Goal: Information Seeking & Learning: Learn about a topic

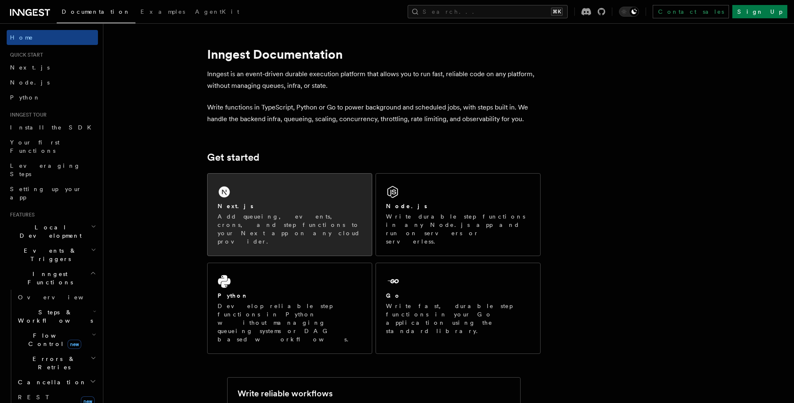
click at [268, 210] on div "Next.js" at bounding box center [289, 206] width 144 height 9
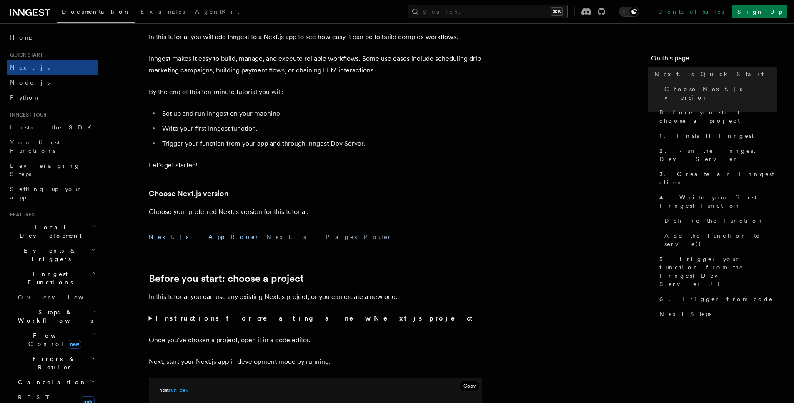
scroll to position [144, 0]
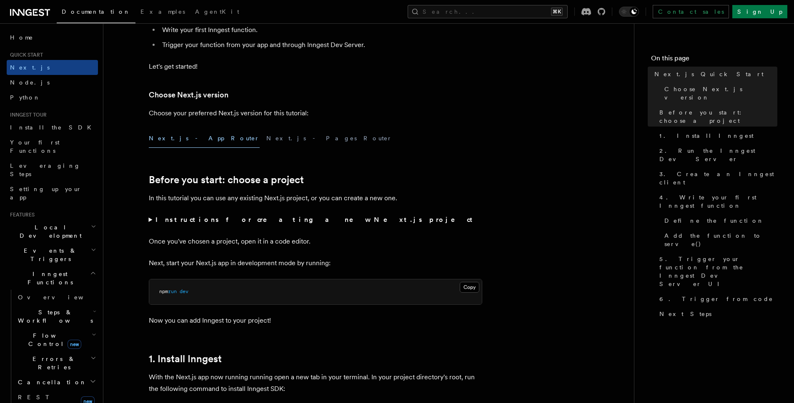
click at [149, 219] on summary "Instructions for creating a new Next.js project" at bounding box center [315, 220] width 333 height 12
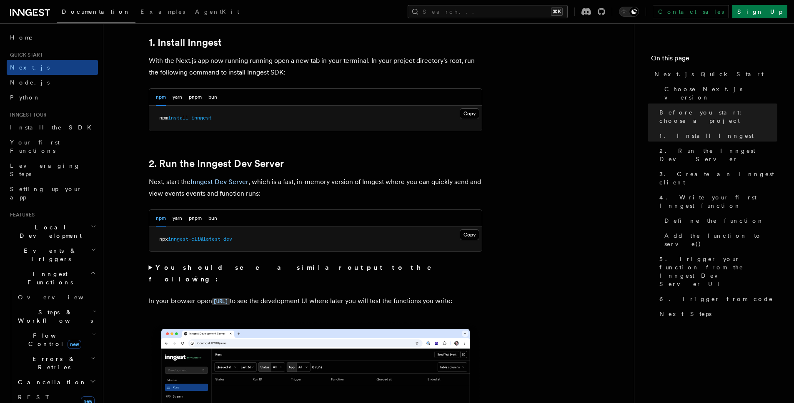
scroll to position [544, 0]
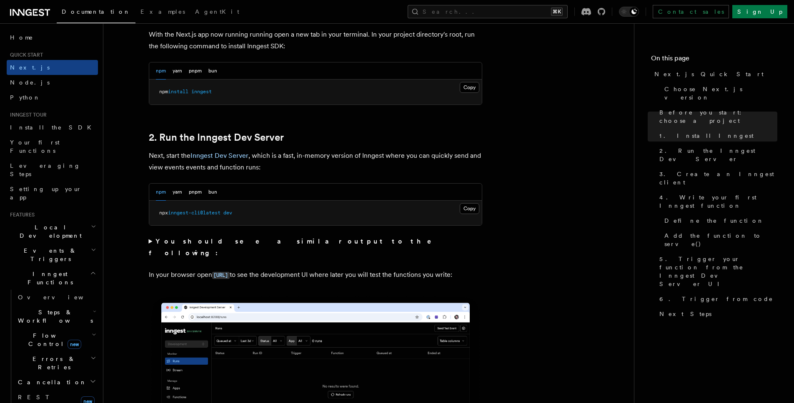
click at [150, 240] on summary "You should see a similar output to the following:" at bounding box center [315, 247] width 333 height 23
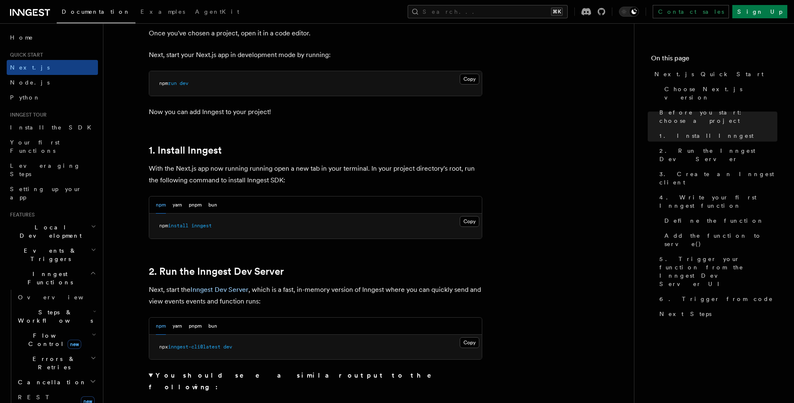
scroll to position [407, 0]
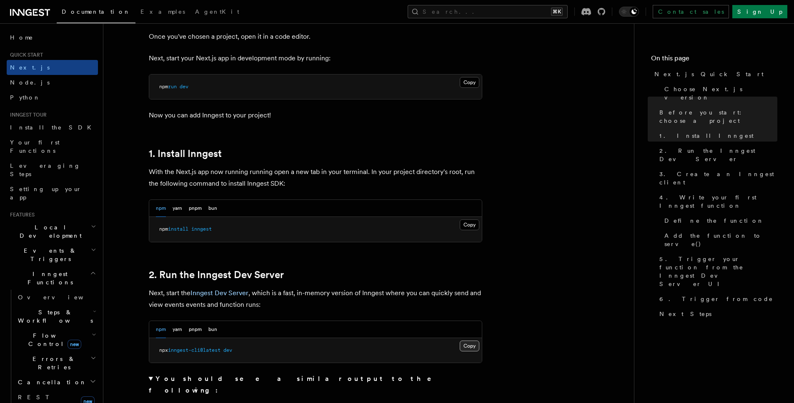
click at [469, 349] on button "Copy Copied" at bounding box center [470, 346] width 20 height 11
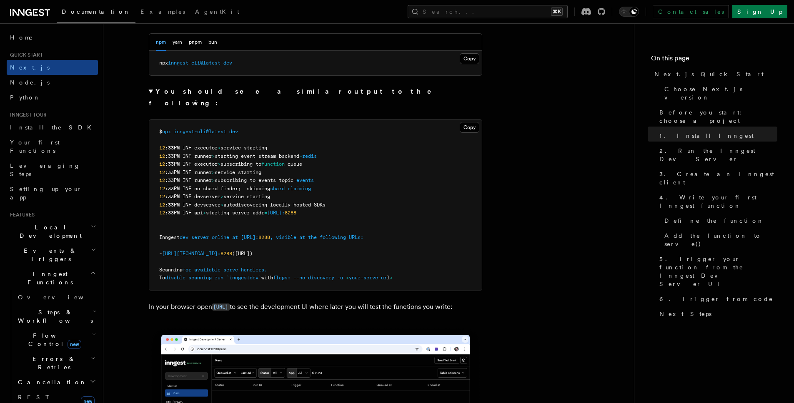
scroll to position [693, 0]
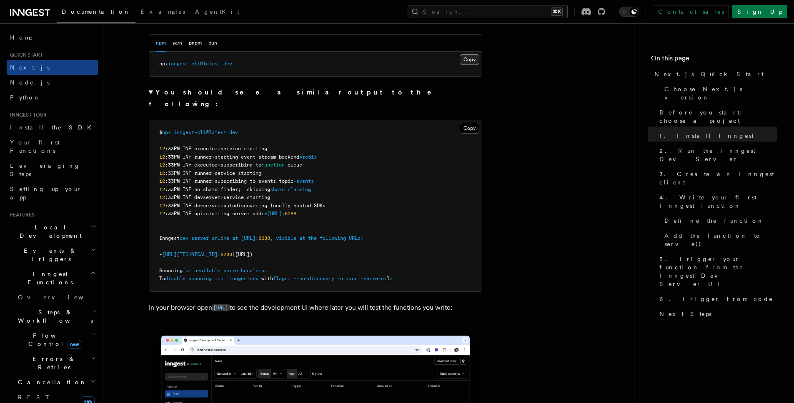
click at [467, 60] on button "Copy Copied" at bounding box center [470, 59] width 20 height 11
click at [197, 41] on button "pnpm" at bounding box center [195, 43] width 13 height 17
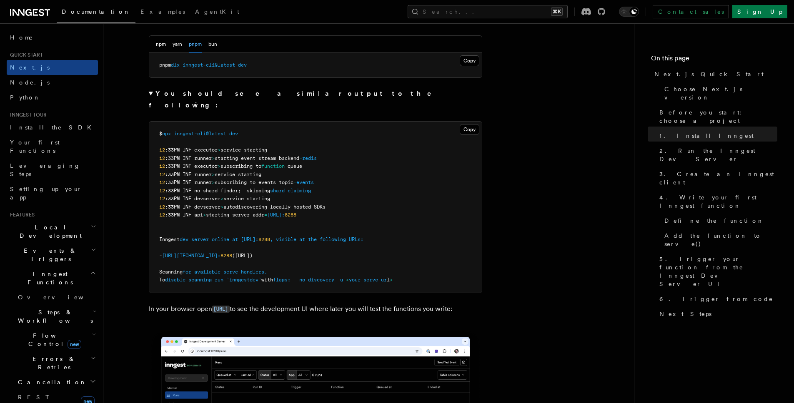
scroll to position [692, 0]
click at [463, 63] on button "Copy Copied" at bounding box center [470, 61] width 20 height 11
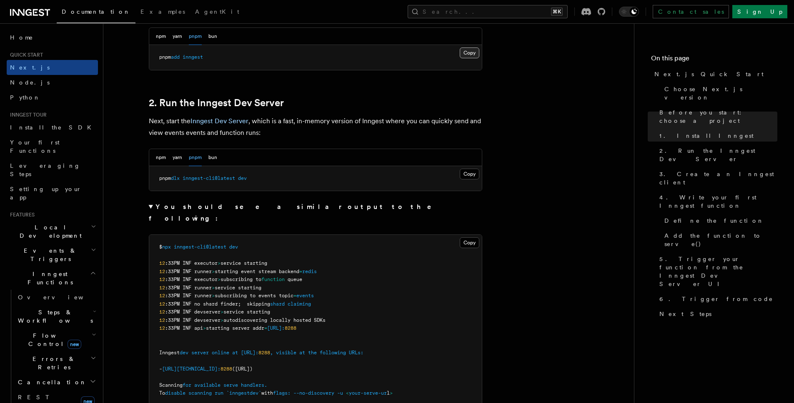
scroll to position [578, 0]
click at [466, 55] on button "Copy Copied" at bounding box center [470, 53] width 20 height 11
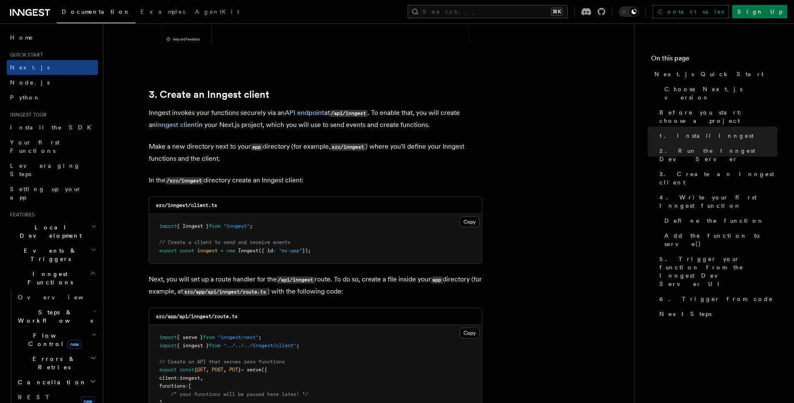
scroll to position [1172, 0]
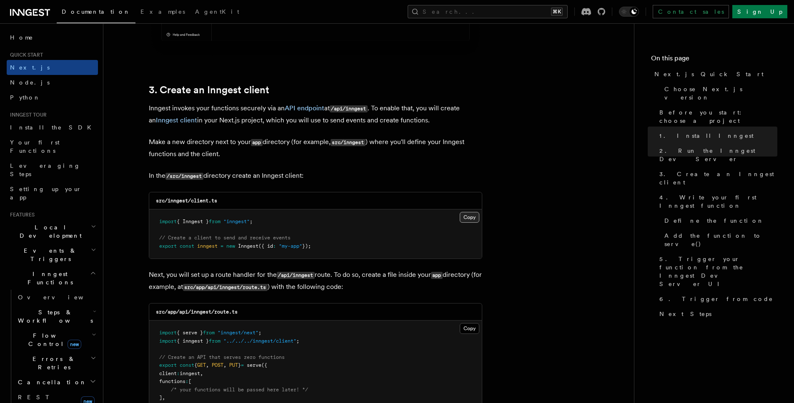
click at [474, 217] on button "Copy Copied" at bounding box center [470, 217] width 20 height 11
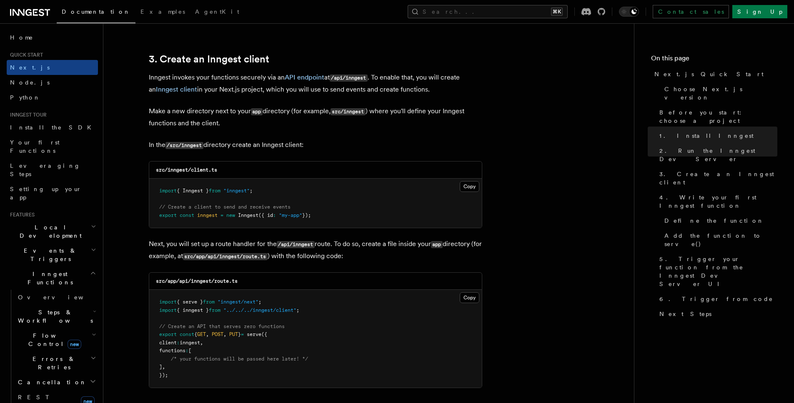
scroll to position [1204, 0]
click at [469, 298] on button "Copy Copied" at bounding box center [470, 296] width 20 height 11
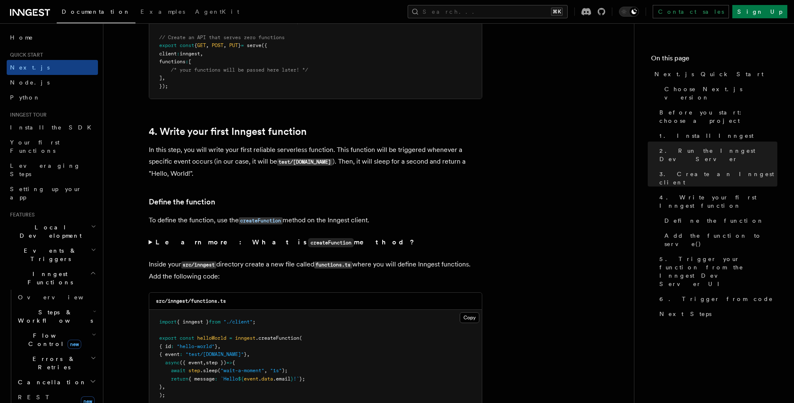
scroll to position [1499, 0]
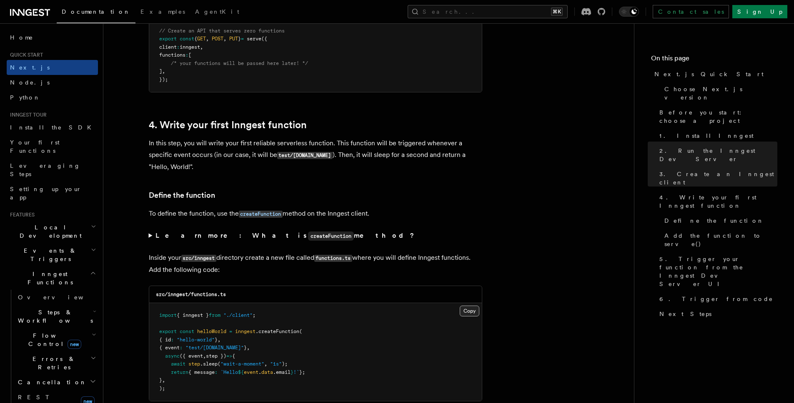
click at [472, 312] on button "Copy Copied" at bounding box center [470, 311] width 20 height 11
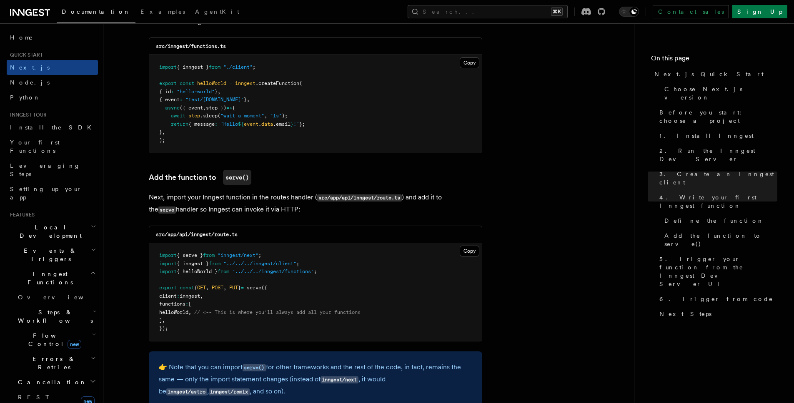
scroll to position [1755, 0]
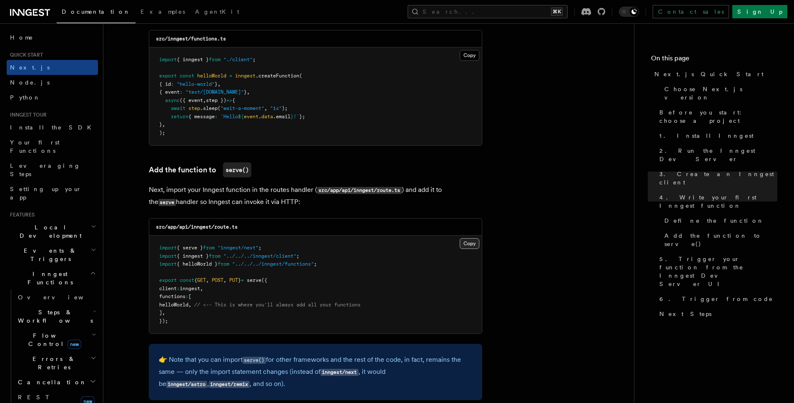
click at [471, 245] on button "Copy Copied" at bounding box center [470, 243] width 20 height 11
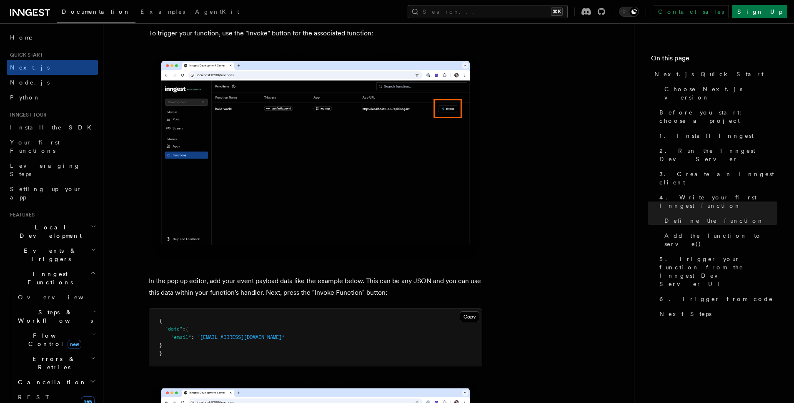
scroll to position [2653, 0]
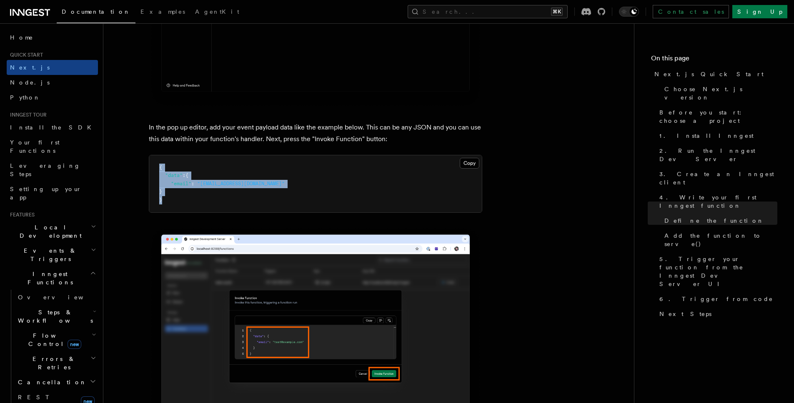
drag, startPoint x: 170, startPoint y: 201, endPoint x: 155, endPoint y: 165, distance: 39.1
click at [155, 165] on pre "{ "data" : { "email" : "test@example.com" } }" at bounding box center [315, 183] width 332 height 57
click at [467, 165] on button "Copy Copied" at bounding box center [470, 163] width 20 height 11
click at [188, 89] on img at bounding box center [315, 4] width 333 height 210
click at [134, 143] on article "Quick start Next.js Quick Start In this tutorial you will add Inngest to a Next…" at bounding box center [369, 285] width 504 height 5803
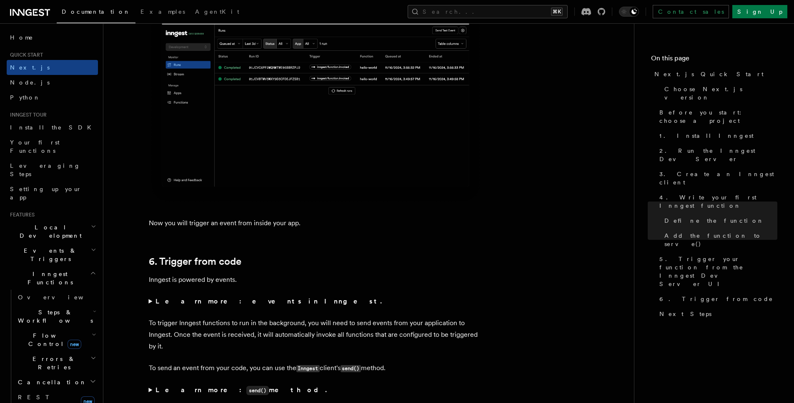
scroll to position [4234, 0]
click at [149, 300] on summary "Learn more: events in Inngest." at bounding box center [315, 301] width 333 height 12
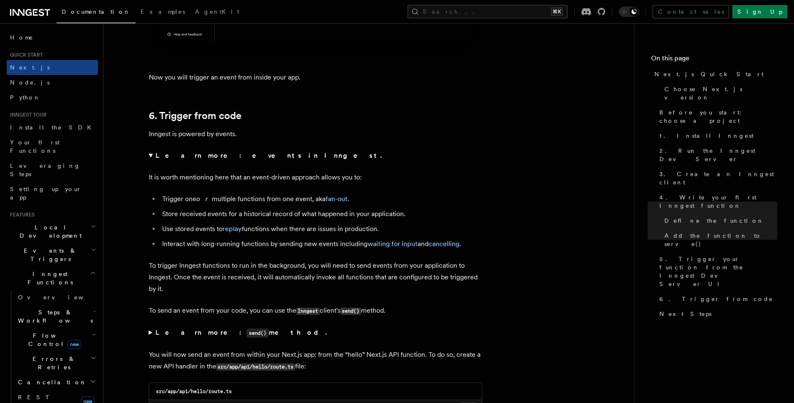
scroll to position [4389, 0]
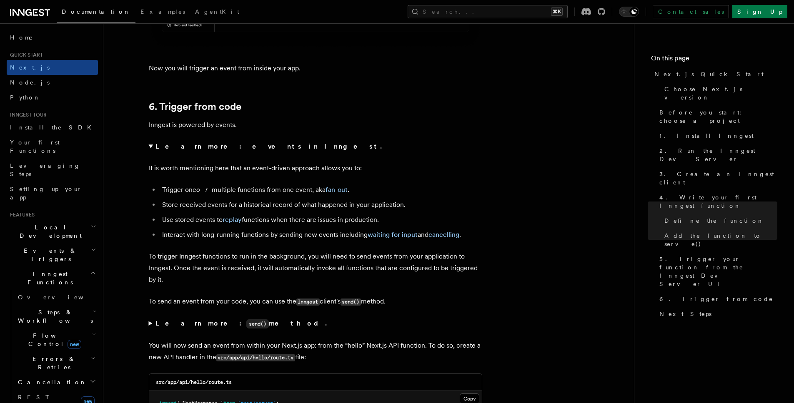
click at [205, 191] on li "Trigger one or multiple functions from one event, aka fan-out ." at bounding box center [321, 190] width 322 height 12
click at [289, 192] on li "Trigger one or multiple functions from one event, aka fan-out ." at bounding box center [321, 190] width 322 height 12
click at [313, 207] on li "Store received events for a historical record of what happened in your applicat…" at bounding box center [321, 205] width 322 height 12
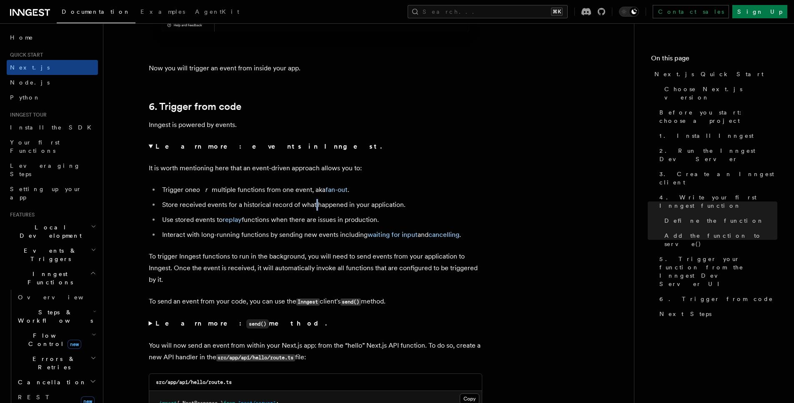
click at [313, 207] on li "Store received events for a historical record of what happened in your applicat…" at bounding box center [321, 205] width 322 height 12
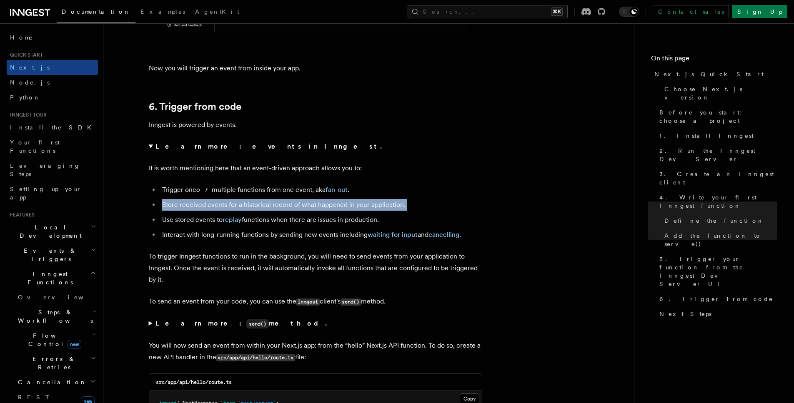
click at [313, 207] on li "Store received events for a historical record of what happened in your applicat…" at bounding box center [321, 205] width 322 height 12
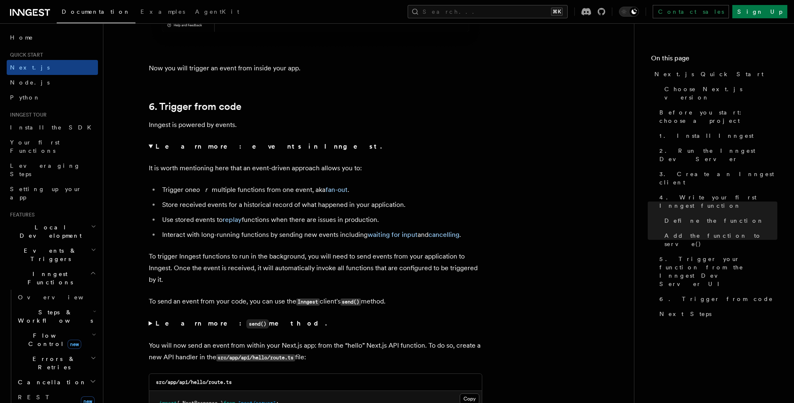
click at [306, 216] on li "Use stored events to replay functions when there are issues in production." at bounding box center [321, 220] width 322 height 12
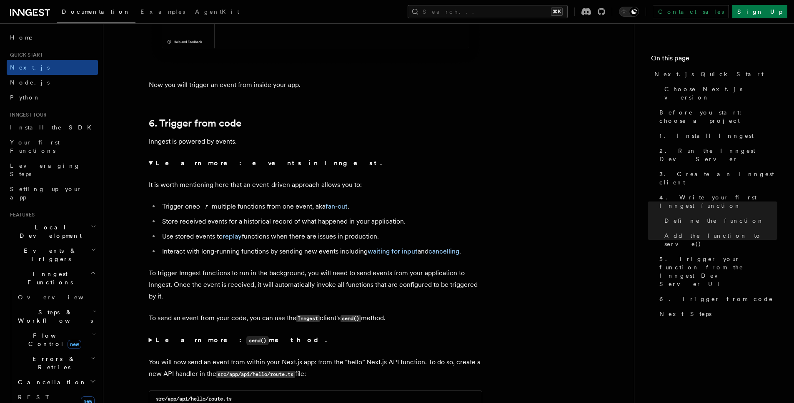
scroll to position [4378, 0]
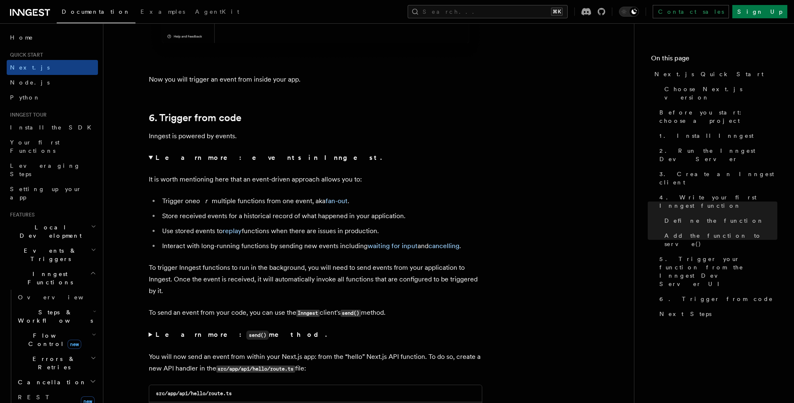
click at [150, 337] on summary "Learn more: send() method." at bounding box center [315, 335] width 333 height 12
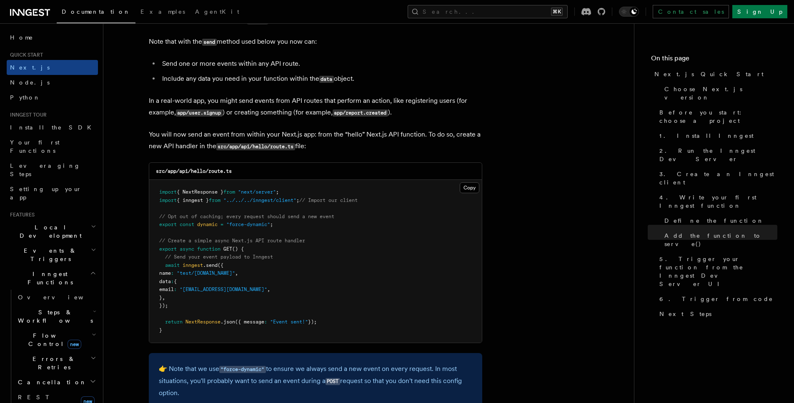
scroll to position [4694, 0]
click at [474, 188] on button "Copy Copied" at bounding box center [470, 187] width 20 height 11
click at [469, 185] on button "Copy Copied" at bounding box center [470, 187] width 20 height 11
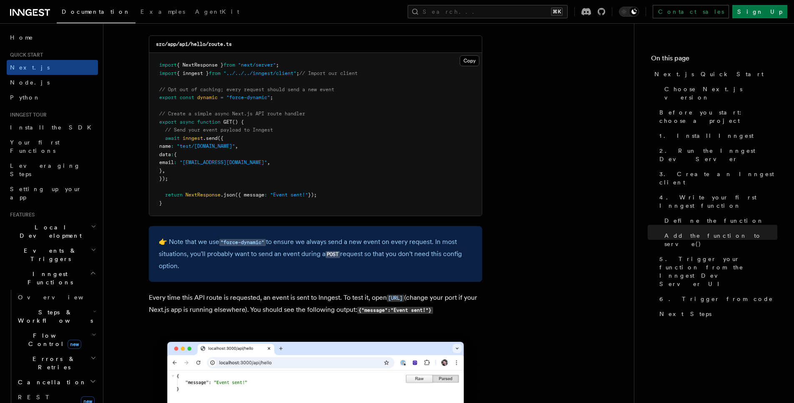
scroll to position [4824, 0]
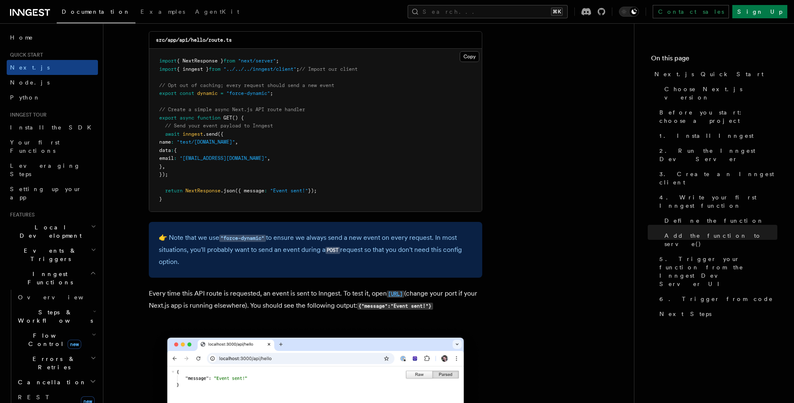
click at [387, 298] on code "http://localhost:3000/api/hello" at bounding box center [395, 294] width 17 height 7
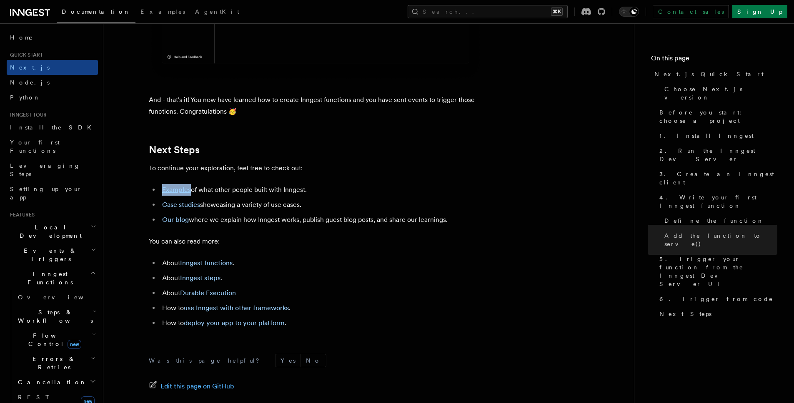
scroll to position [5530, 0]
click at [90, 270] on icon "button" at bounding box center [93, 273] width 6 height 7
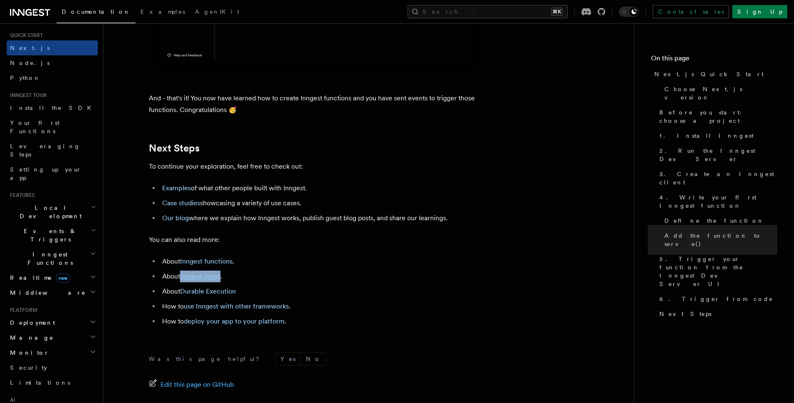
scroll to position [32, 0]
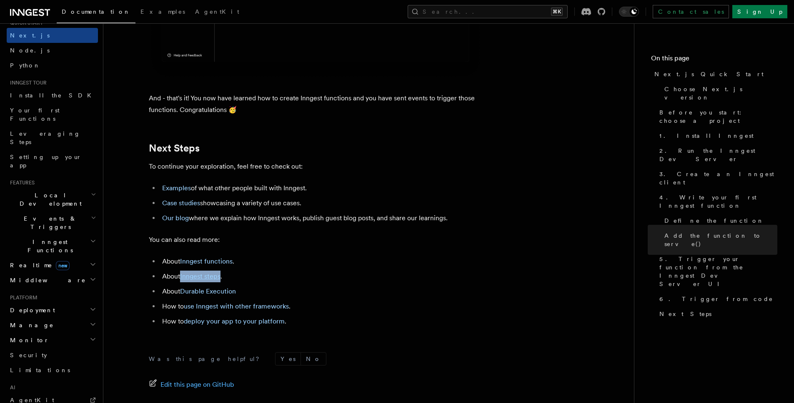
click at [43, 273] on h2 "Middleware" at bounding box center [52, 280] width 91 height 15
click at [90, 276] on icon "button" at bounding box center [93, 279] width 7 height 7
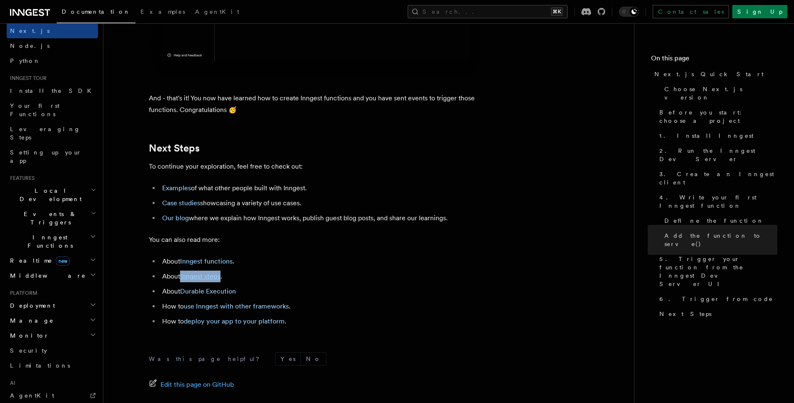
scroll to position [36, 0]
click at [91, 187] on icon "button" at bounding box center [93, 190] width 5 height 7
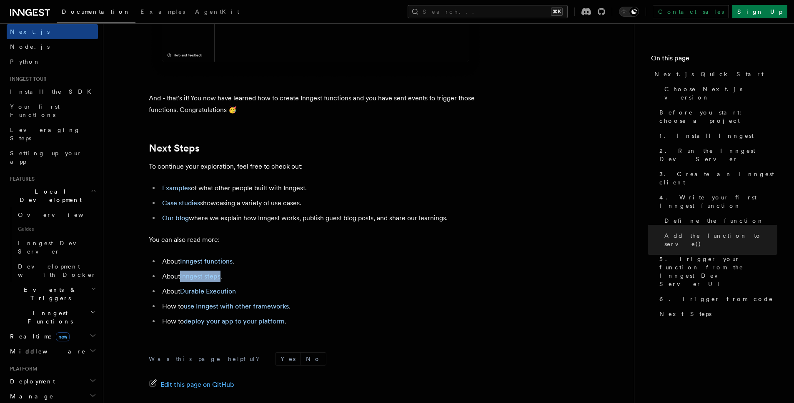
click at [91, 187] on icon "button" at bounding box center [93, 190] width 5 height 7
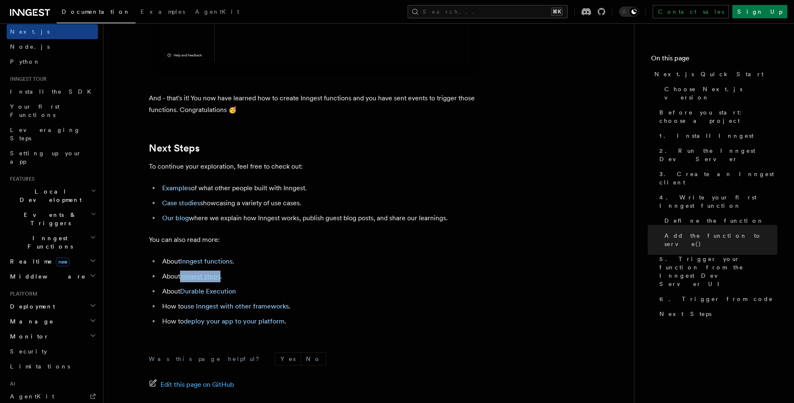
click at [91, 187] on icon "button" at bounding box center [93, 190] width 5 height 7
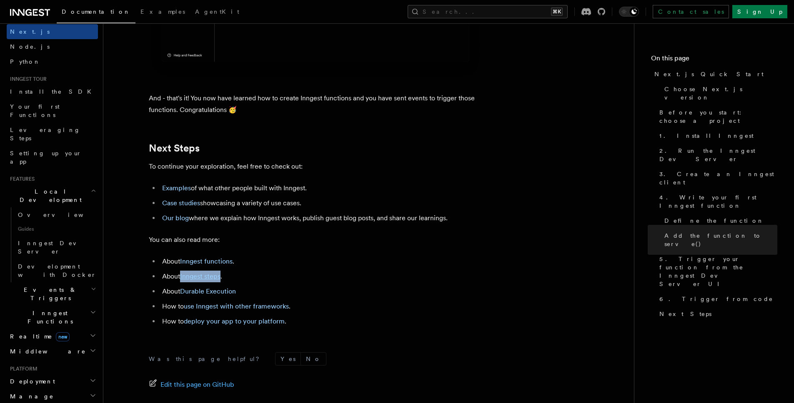
click at [91, 187] on icon "button" at bounding box center [93, 190] width 5 height 7
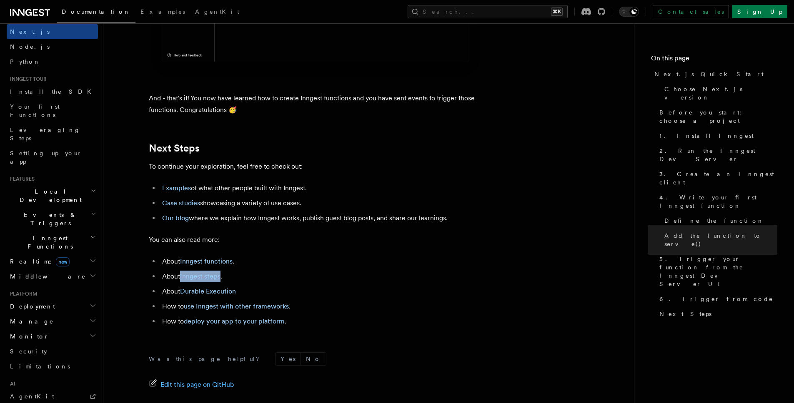
click at [85, 207] on h2 "Events & Triggers" at bounding box center [52, 218] width 91 height 23
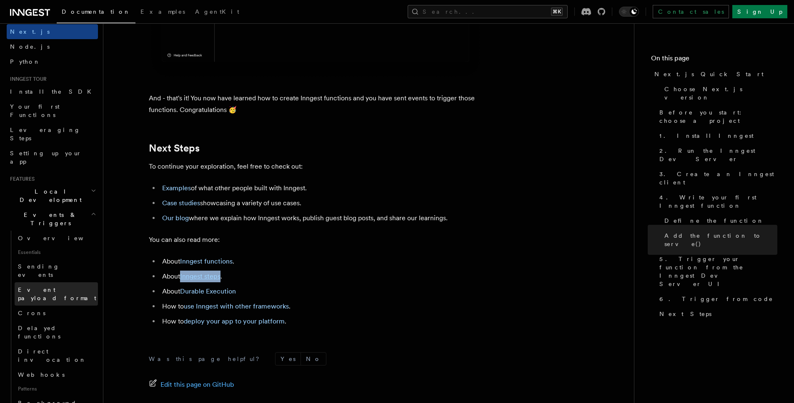
click at [60, 287] on span "Event payload format" at bounding box center [57, 294] width 78 height 15
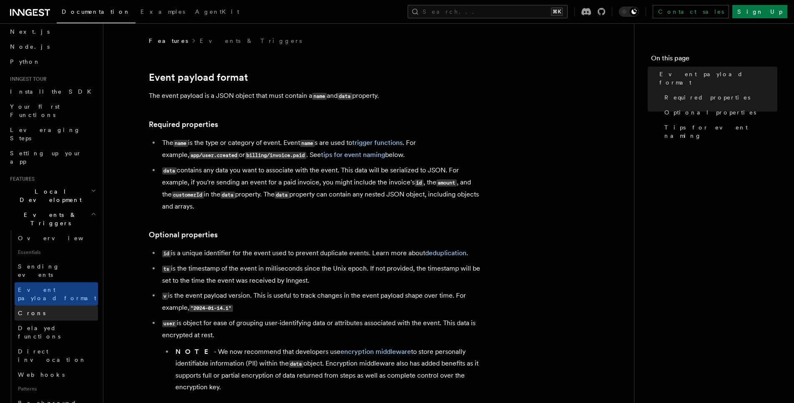
click at [48, 306] on link "Crons" at bounding box center [56, 313] width 83 height 15
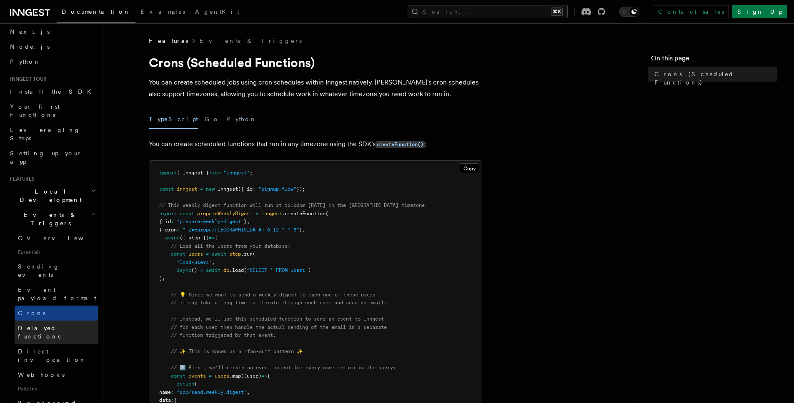
click at [58, 325] on span "Delayed functions" at bounding box center [39, 332] width 42 height 15
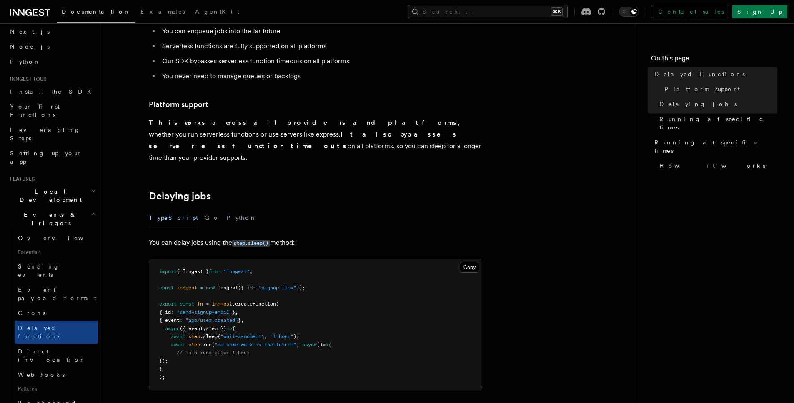
scroll to position [160, 0]
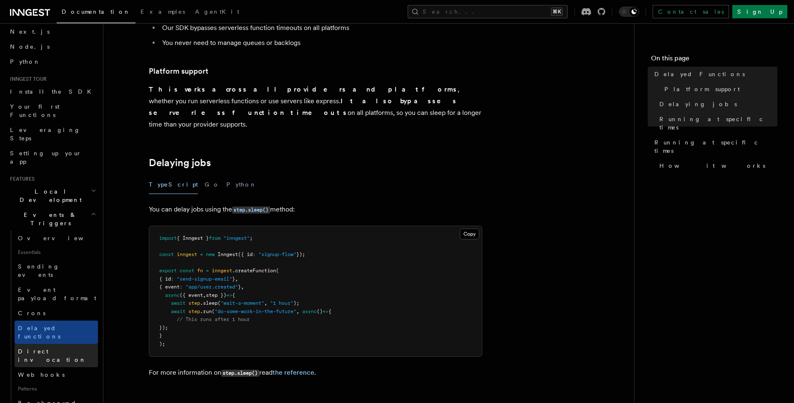
click at [56, 348] on span "Direct invocation" at bounding box center [52, 355] width 68 height 15
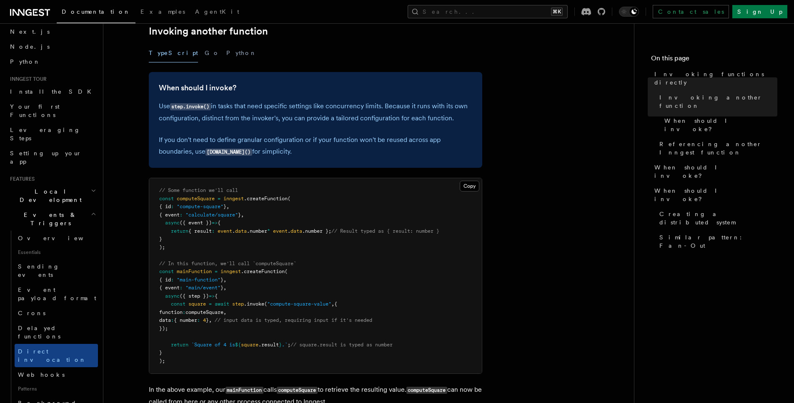
scroll to position [296, 0]
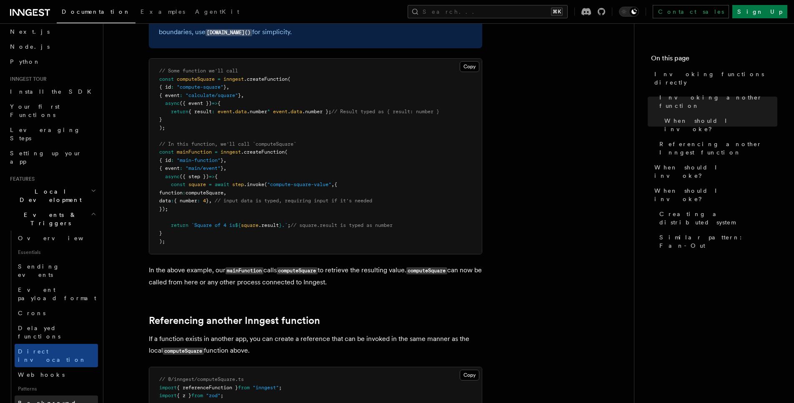
click at [51, 396] on link "Background jobs" at bounding box center [56, 407] width 83 height 23
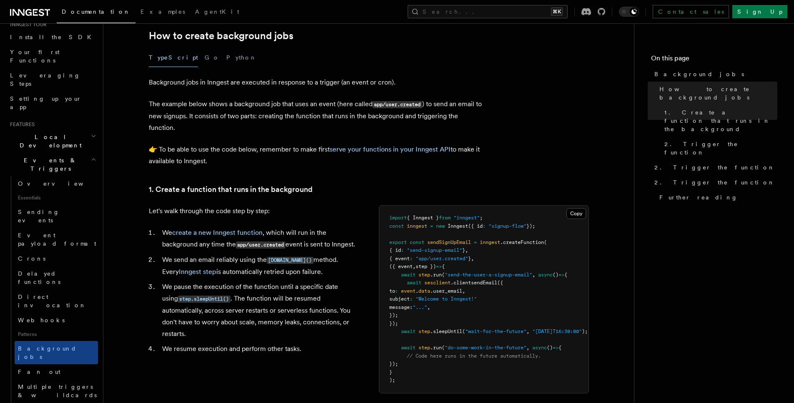
scroll to position [160, 0]
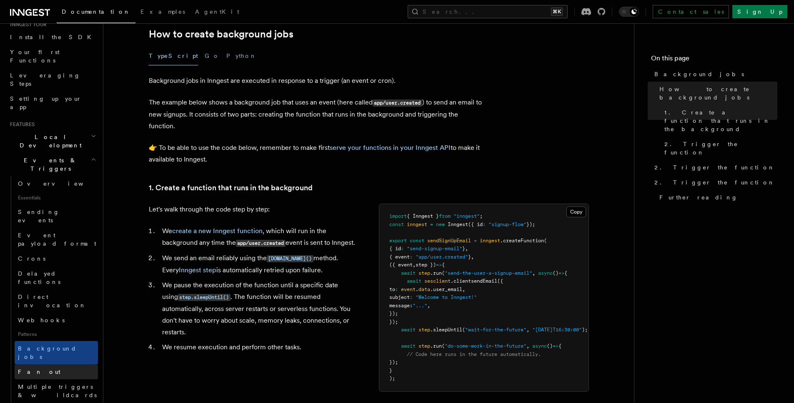
click at [41, 365] on link "Fan out" at bounding box center [56, 372] width 83 height 15
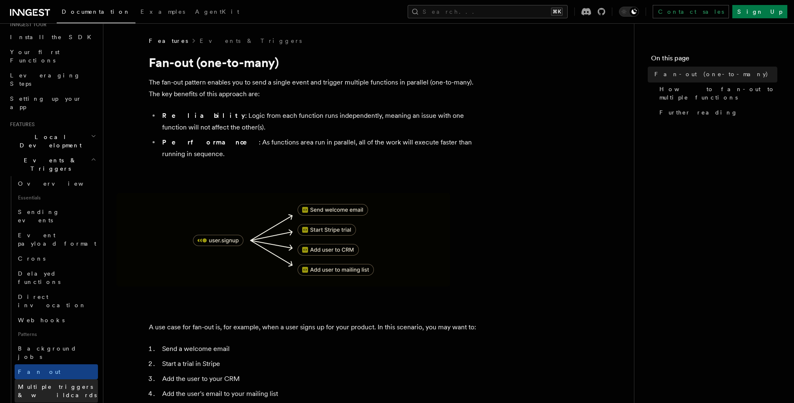
click at [47, 384] on span "Multiple triggers & wildcards" at bounding box center [57, 391] width 79 height 15
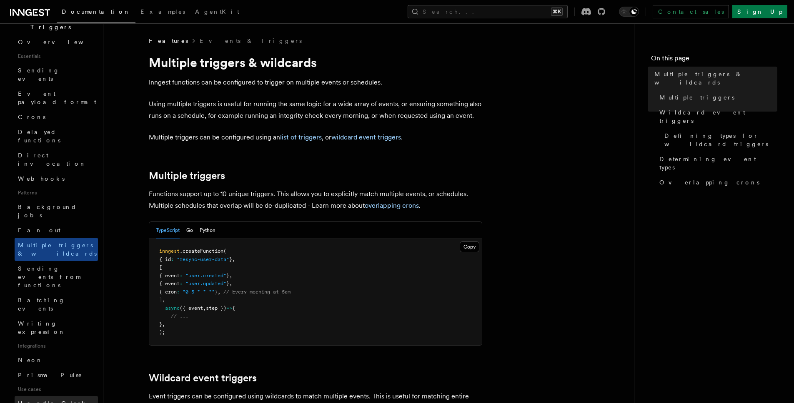
scroll to position [234, 0]
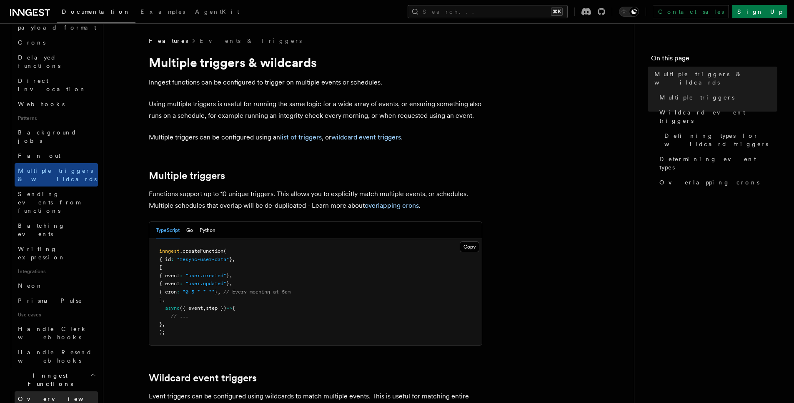
click at [47, 392] on link "Overview" at bounding box center [56, 399] width 83 height 15
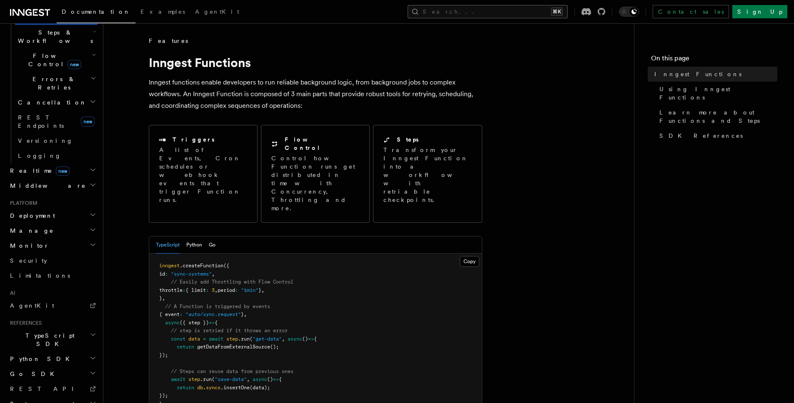
click at [511, 15] on button "Search... ⌘K" at bounding box center [487, 11] width 160 height 13
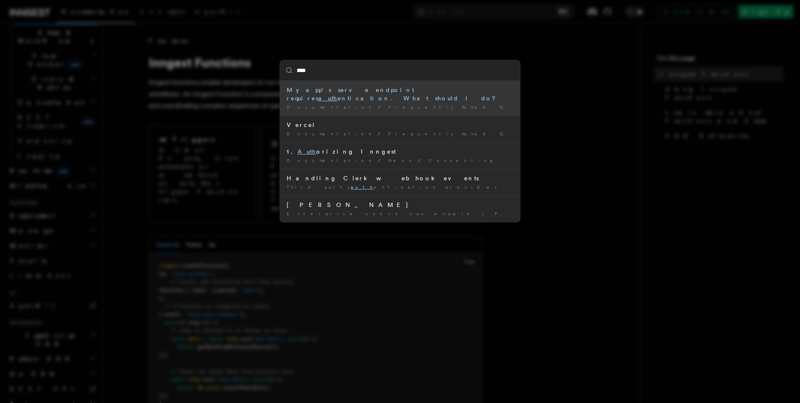
type input "*****"
click at [431, 90] on div "My app's serve endpoint requires authe ntication. What should I do?" at bounding box center [400, 94] width 227 height 17
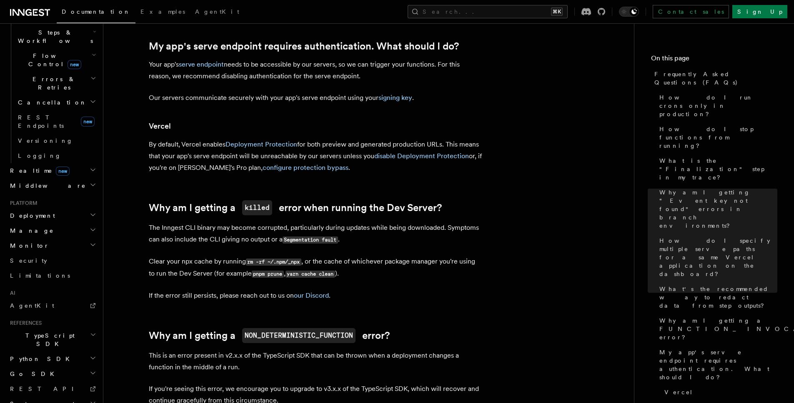
scroll to position [982, 0]
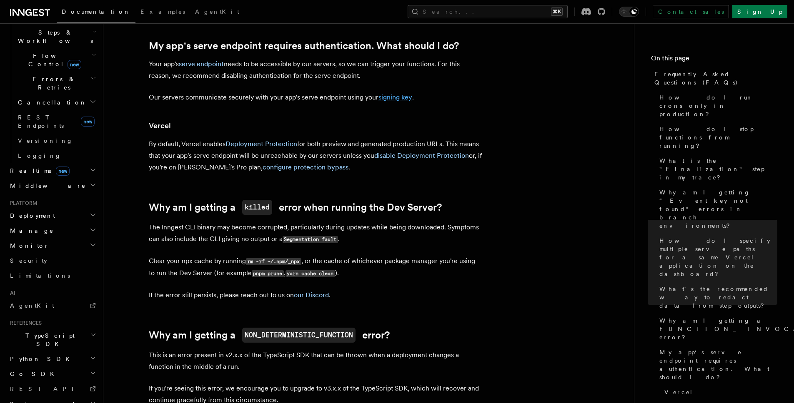
click at [399, 99] on link "signing key" at bounding box center [395, 97] width 34 height 8
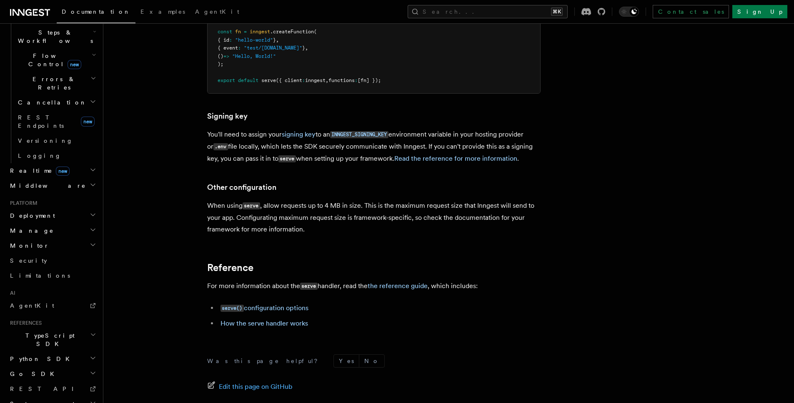
scroll to position [7554, 0]
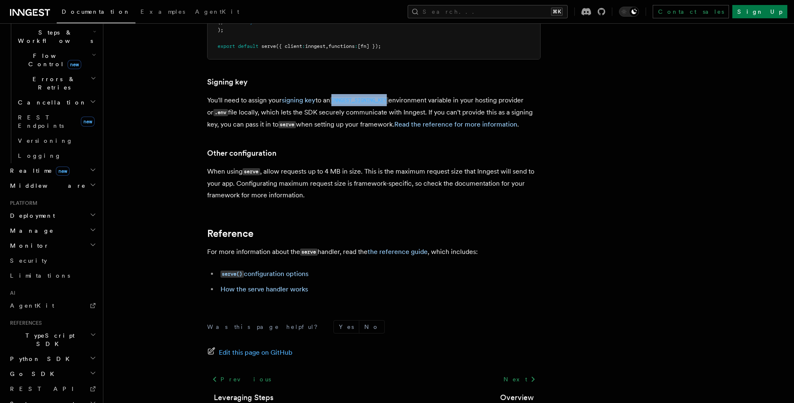
click at [381, 97] on code "INNGEST_SIGNING_KEY" at bounding box center [359, 100] width 58 height 7
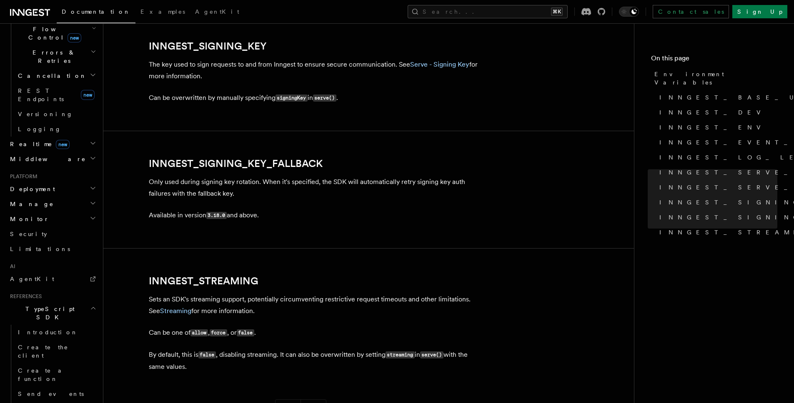
scroll to position [1464, 0]
click at [246, 47] on link "INNGEST_SIGNING_KEY" at bounding box center [208, 46] width 118 height 12
click at [236, 44] on link "INNGEST_SIGNING_KEY" at bounding box center [208, 46] width 118 height 12
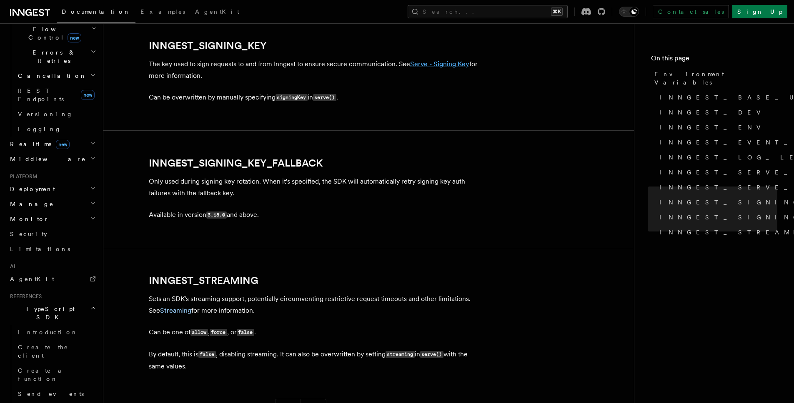
click at [448, 65] on link "Serve - Signing Key" at bounding box center [439, 64] width 59 height 8
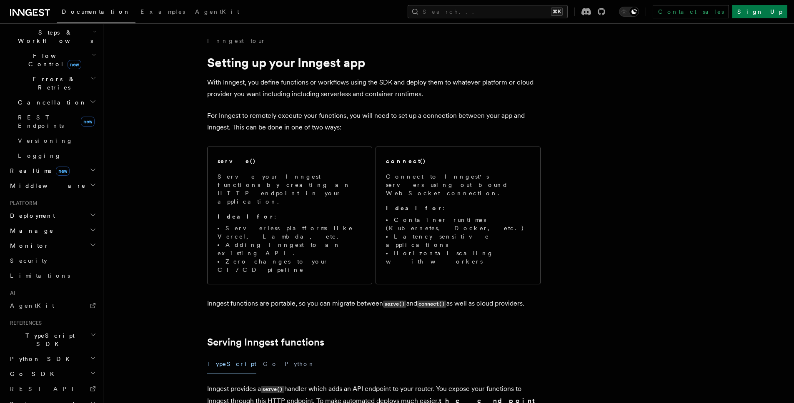
click at [314, 87] on p "With Inngest, you define functions or workflows using the SDK and deploy them t…" at bounding box center [373, 88] width 333 height 23
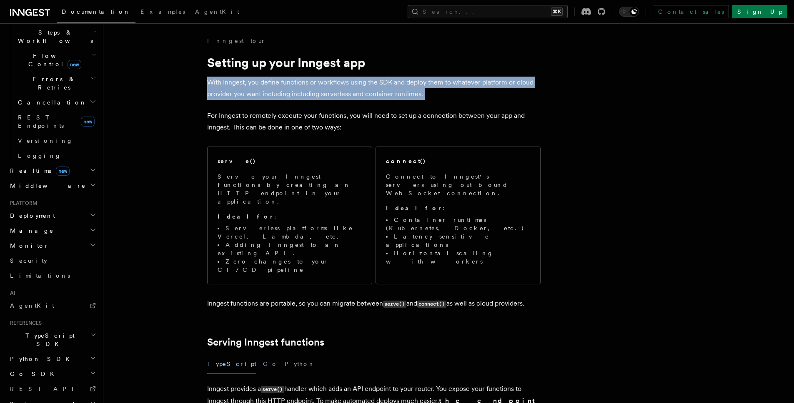
click at [314, 87] on p "With Inngest, you define functions or workflows using the SDK and deploy them t…" at bounding box center [373, 88] width 333 height 23
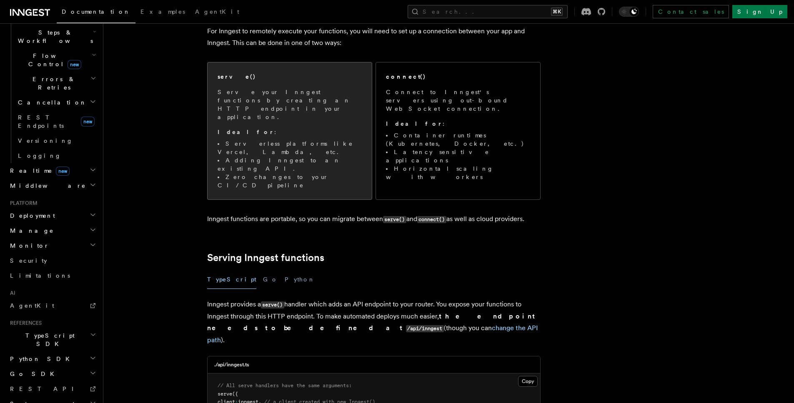
scroll to position [260, 0]
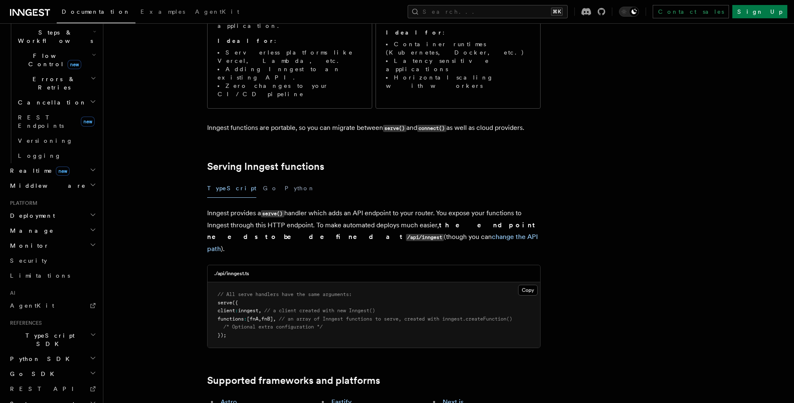
scroll to position [307, 0]
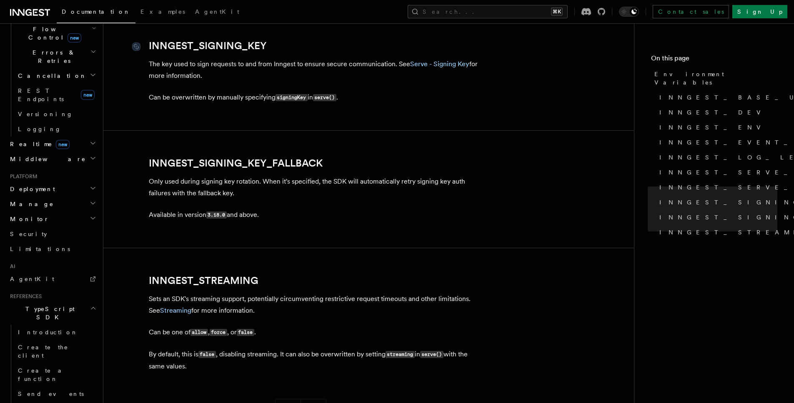
click at [212, 47] on link "INNGEST_SIGNING_KEY" at bounding box center [208, 46] width 118 height 12
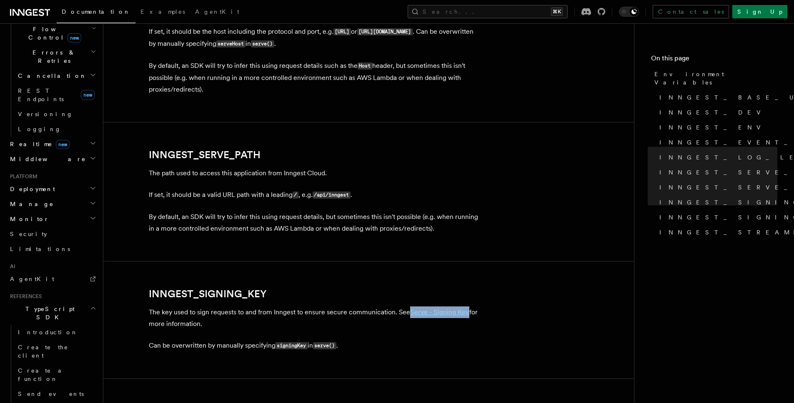
scroll to position [1270, 0]
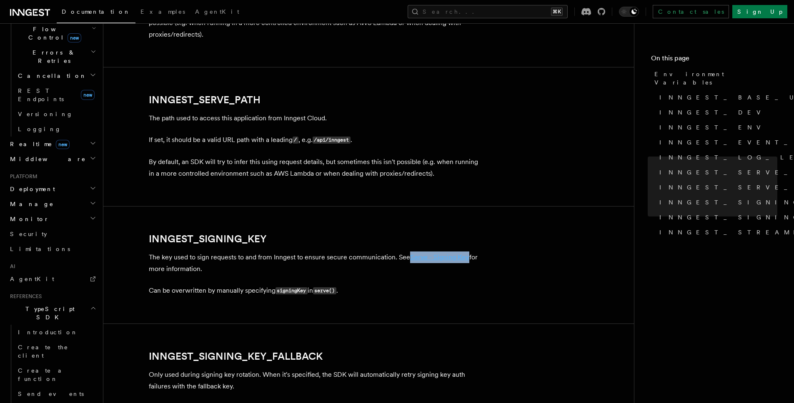
click at [435, 257] on link "Serve - Signing Key" at bounding box center [439, 257] width 59 height 8
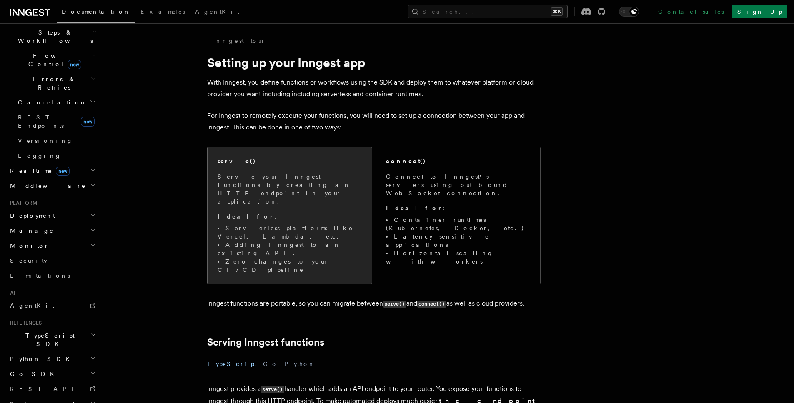
click at [333, 184] on p "Serve your Inngest functions by creating an HTTP endpoint in your application." at bounding box center [289, 188] width 144 height 33
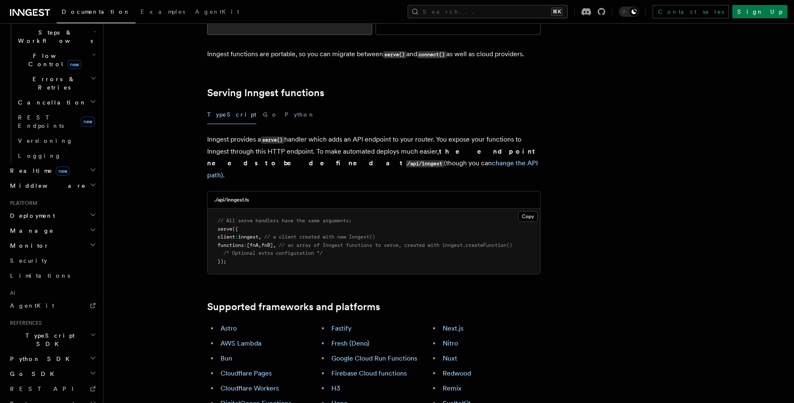
scroll to position [255, 0]
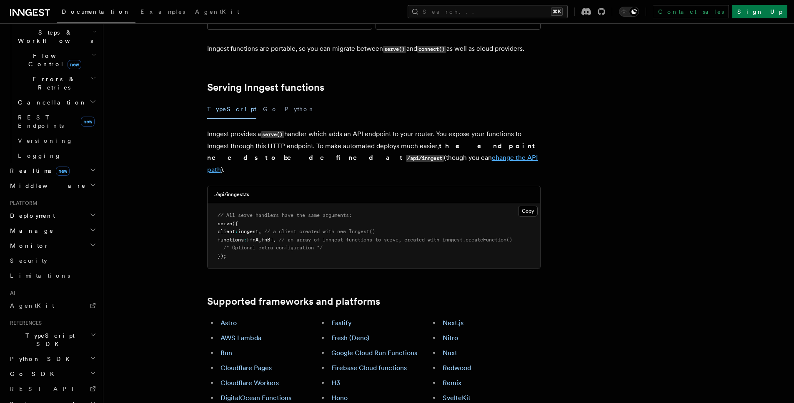
click at [345, 154] on link "change the API path" at bounding box center [372, 164] width 331 height 20
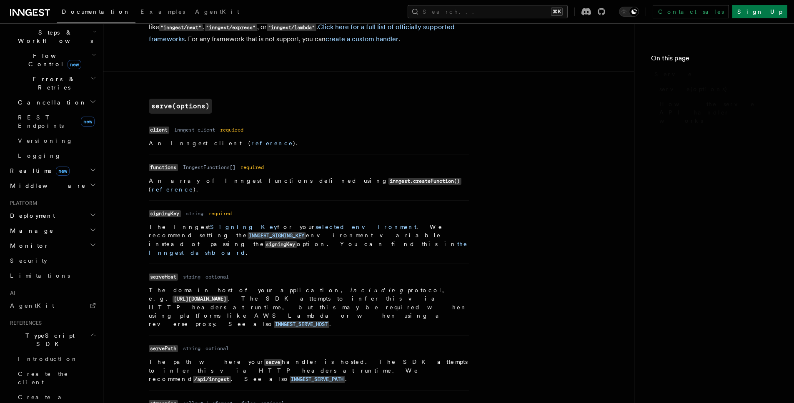
scroll to position [307, 0]
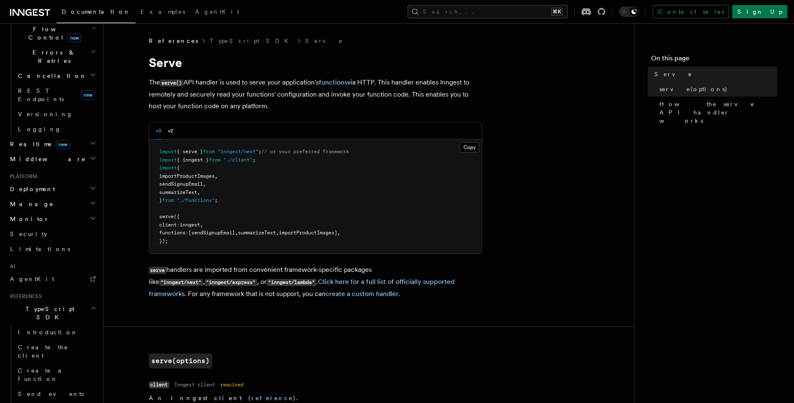
click at [176, 132] on div "v3 v2" at bounding box center [315, 130] width 332 height 17
click at [172, 132] on button "v2" at bounding box center [170, 130] width 5 height 17
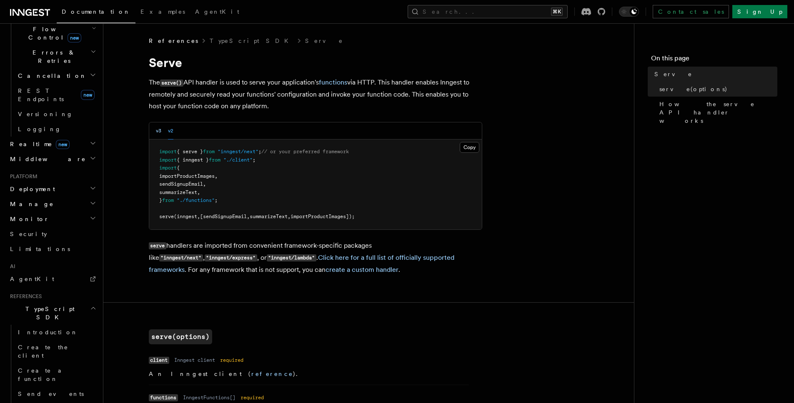
click at [157, 132] on button "v3" at bounding box center [158, 130] width 5 height 17
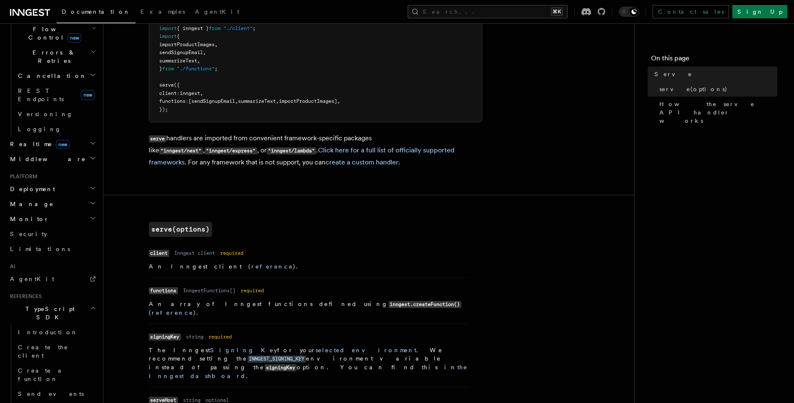
scroll to position [136, 0]
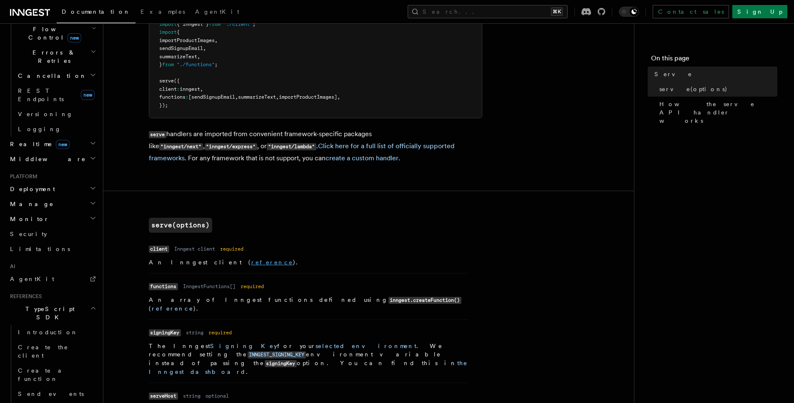
click at [251, 263] on link "reference" at bounding box center [272, 262] width 42 height 7
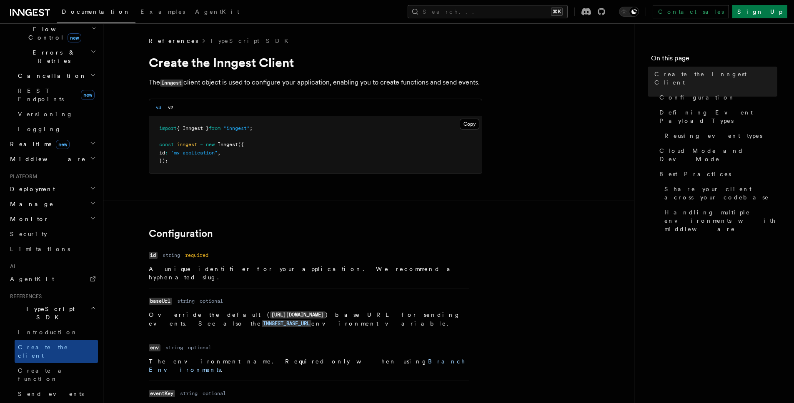
scroll to position [168, 0]
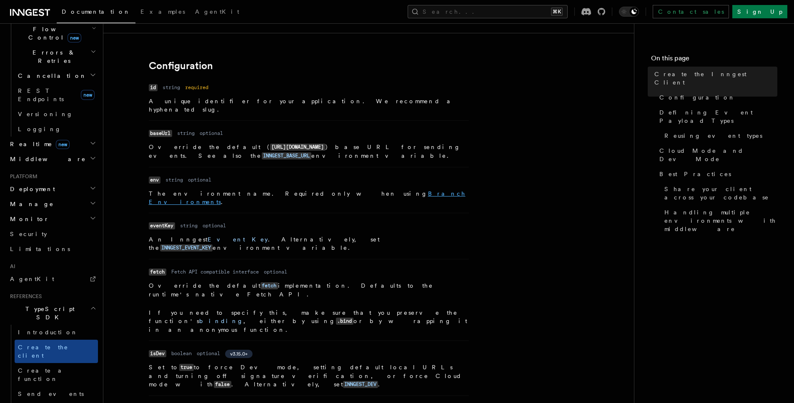
click at [304, 190] on link "Branch Environments" at bounding box center [307, 197] width 317 height 15
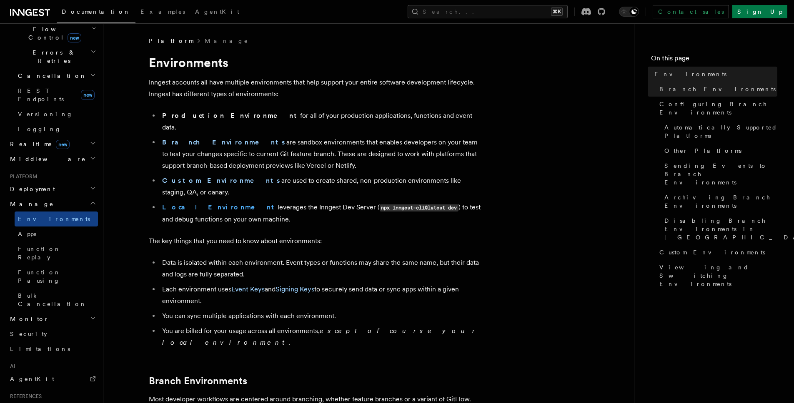
click at [196, 203] on strong "Local Environment" at bounding box center [219, 207] width 115 height 8
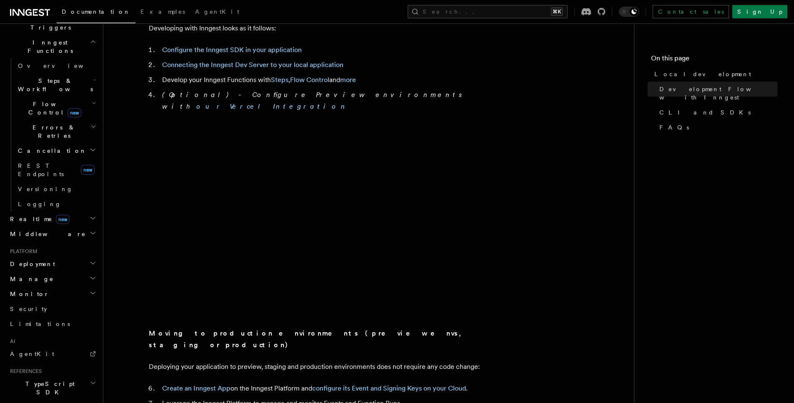
scroll to position [640, 0]
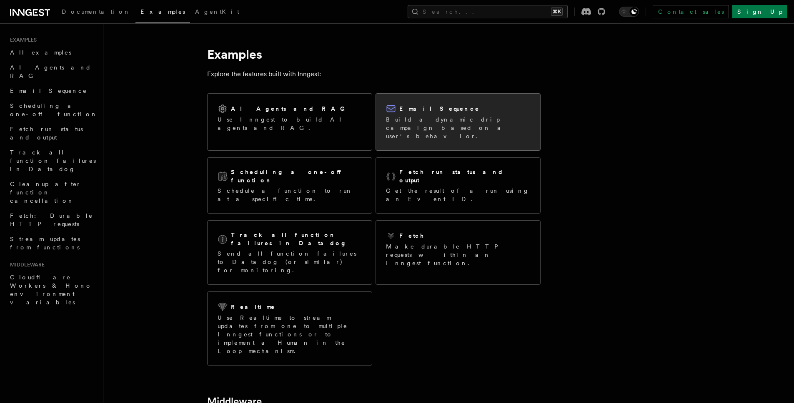
click at [434, 122] on p "Build a dynamic drip campaign based on a user's behavior." at bounding box center [458, 127] width 144 height 25
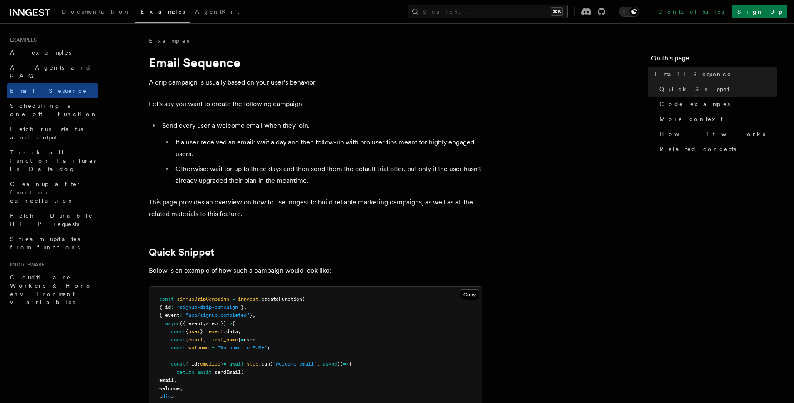
drag, startPoint x: 199, startPoint y: 60, endPoint x: 181, endPoint y: 60, distance: 17.9
click at [199, 60] on h1 "Email Sequence" at bounding box center [315, 62] width 333 height 15
click at [240, 120] on li "Send every user a welcome email when they join. If a user received an email: wa…" at bounding box center [321, 151] width 322 height 67
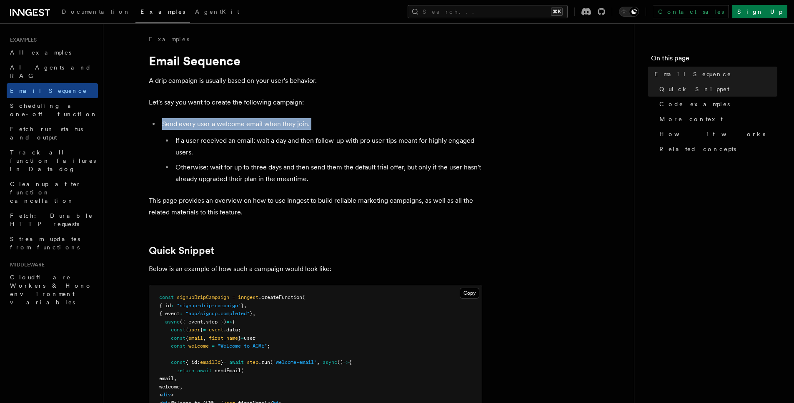
click at [240, 120] on li "Send every user a welcome email when they join. If a user received an email: wa…" at bounding box center [321, 151] width 322 height 67
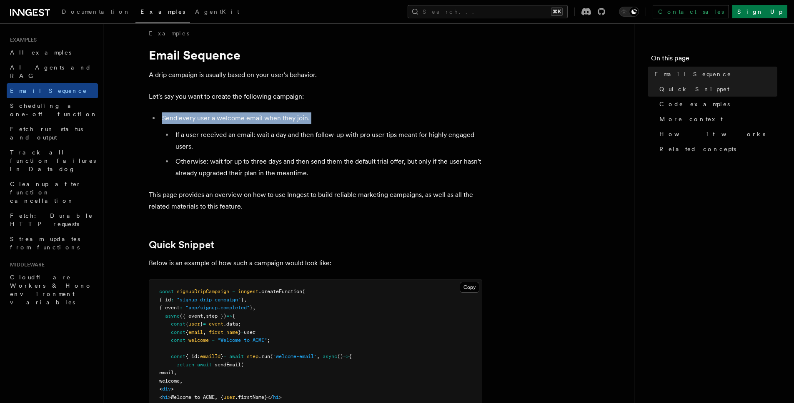
scroll to position [8, 0]
click at [247, 137] on li "If a user received an email: wait a day and then follow-up with pro user tips m…" at bounding box center [327, 140] width 309 height 23
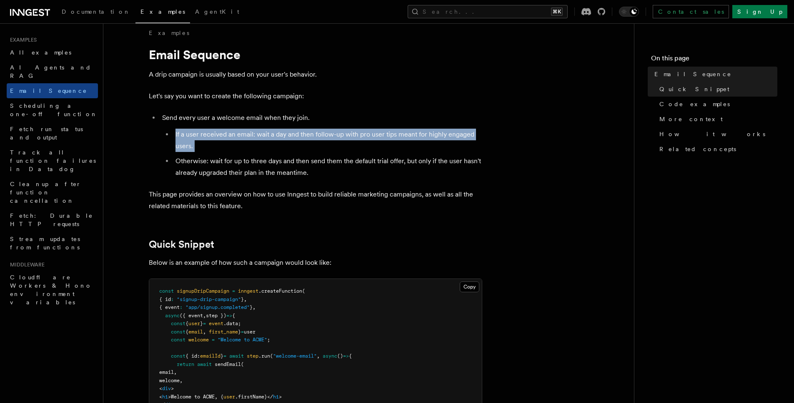
click at [247, 137] on li "If a user received an email: wait a day and then follow-up with pro user tips m…" at bounding box center [327, 140] width 309 height 23
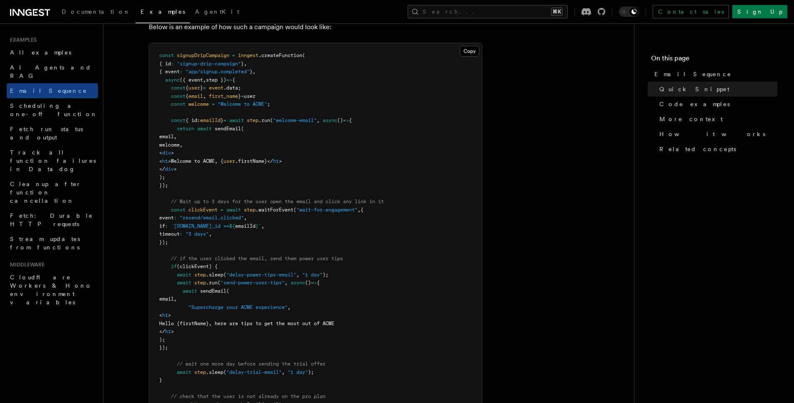
scroll to position [245, 0]
click at [232, 218] on span ""resend/email.clicked"" at bounding box center [212, 217] width 64 height 6
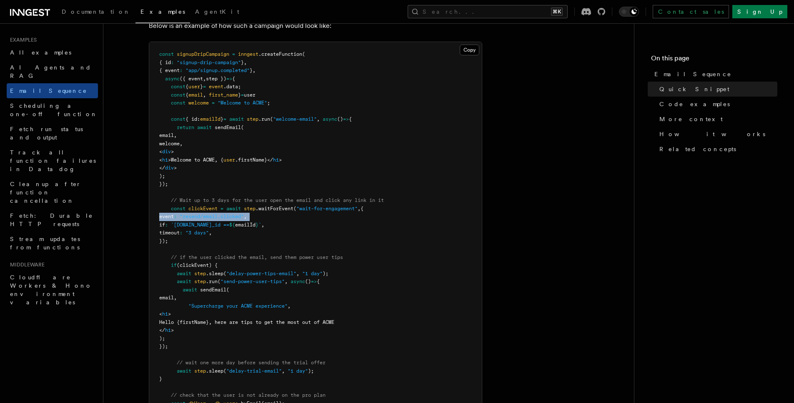
click at [232, 218] on span ""resend/email.clicked"" at bounding box center [212, 217] width 64 height 6
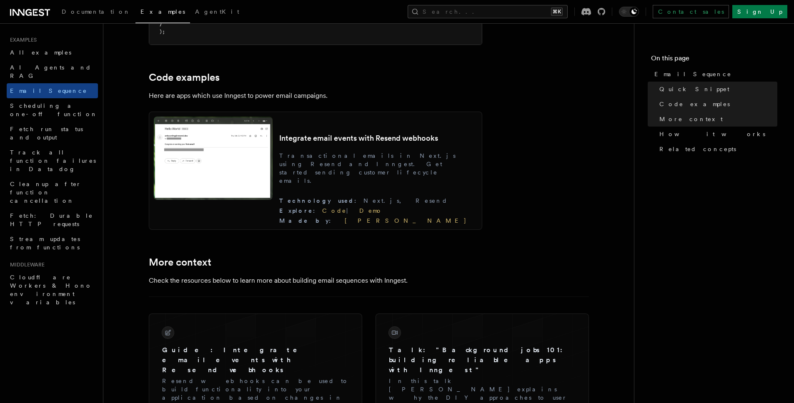
scroll to position [771, 0]
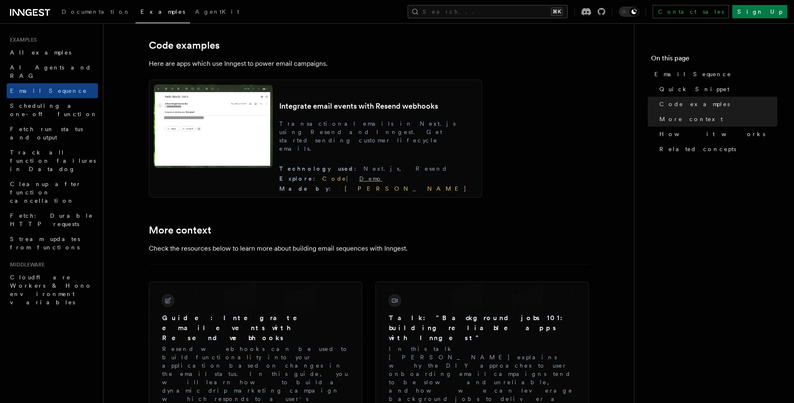
click at [382, 180] on link "Demo" at bounding box center [370, 178] width 23 height 7
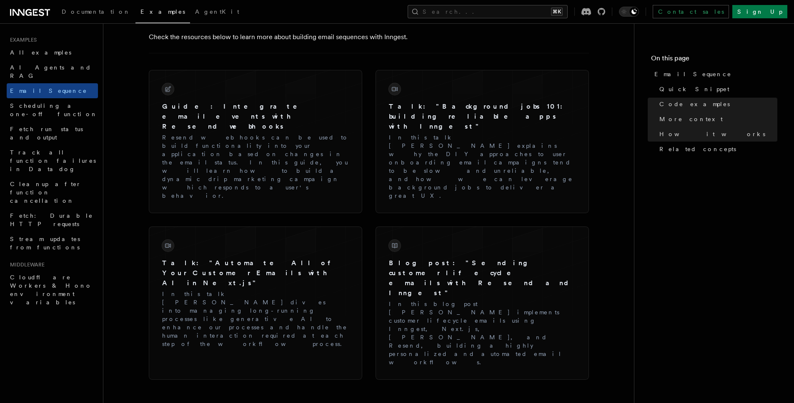
scroll to position [988, 0]
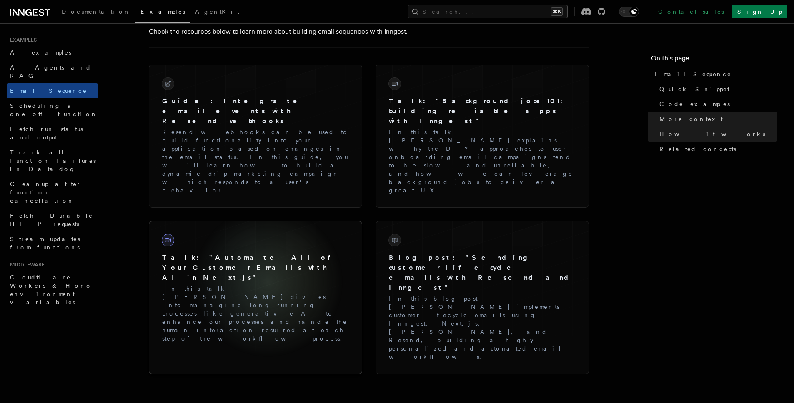
click at [267, 285] on p "In this talk Joel Hooks dives into managing long-running processes like generat…" at bounding box center [255, 314] width 187 height 58
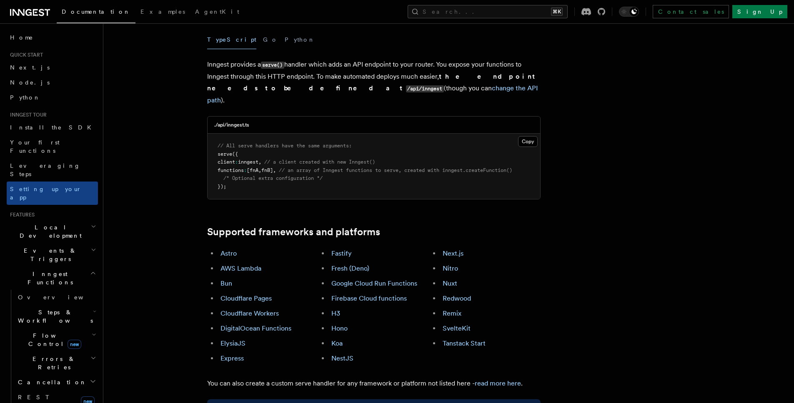
scroll to position [329, 0]
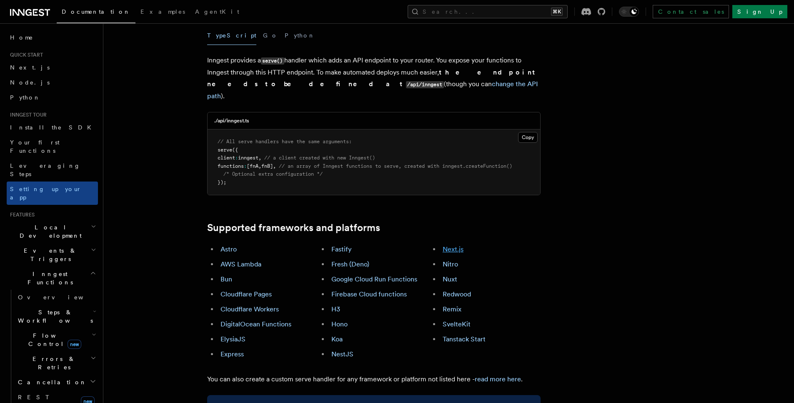
click at [457, 245] on link "Next.js" at bounding box center [452, 249] width 21 height 8
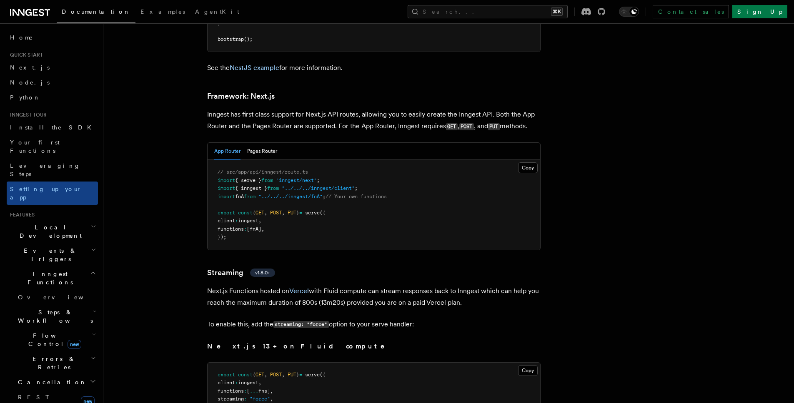
scroll to position [5403, 0]
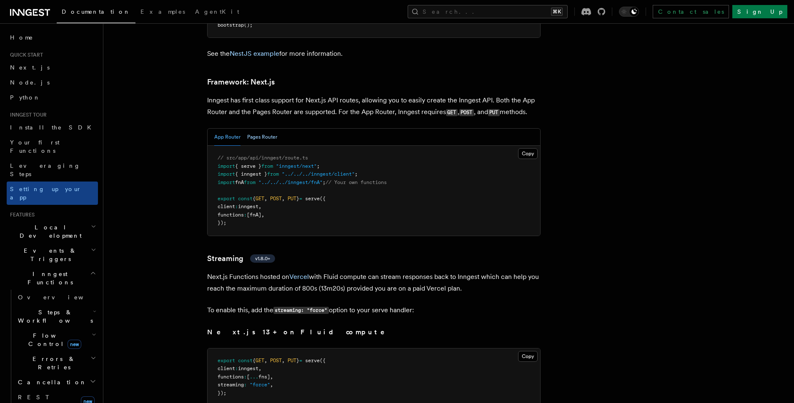
click at [266, 129] on button "Pages Router" at bounding box center [262, 137] width 30 height 17
click at [232, 129] on button "App Router" at bounding box center [227, 137] width 26 height 17
click at [90, 270] on icon "button" at bounding box center [93, 273] width 6 height 7
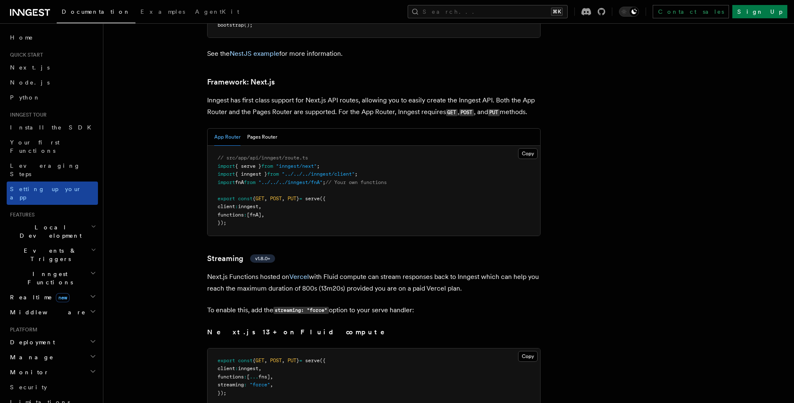
scroll to position [5237, 0]
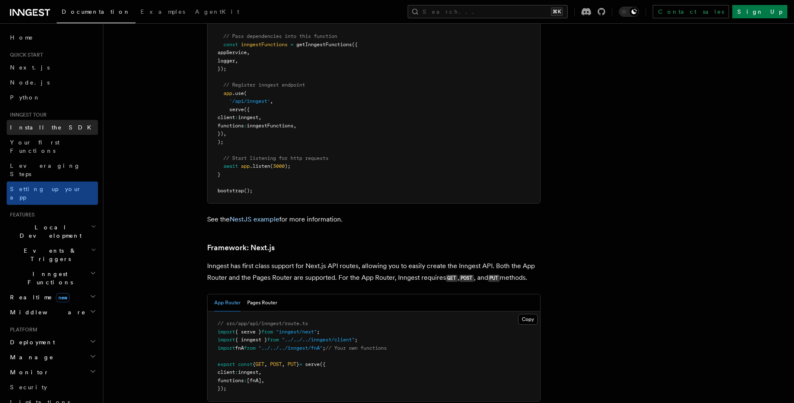
click at [47, 130] on span "Install the SDK" at bounding box center [53, 127] width 86 height 7
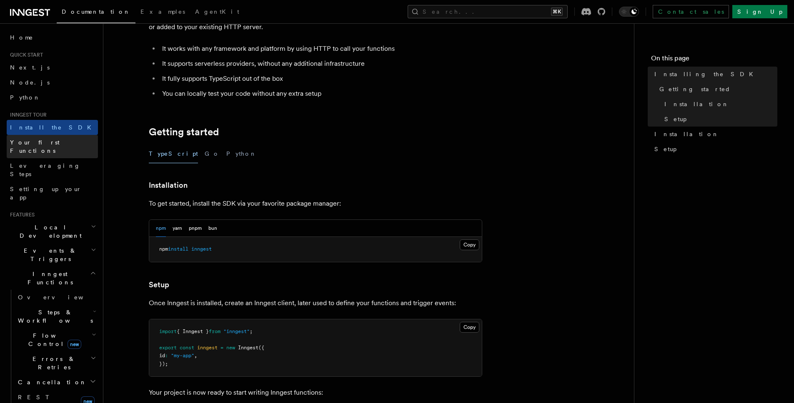
scroll to position [87, 0]
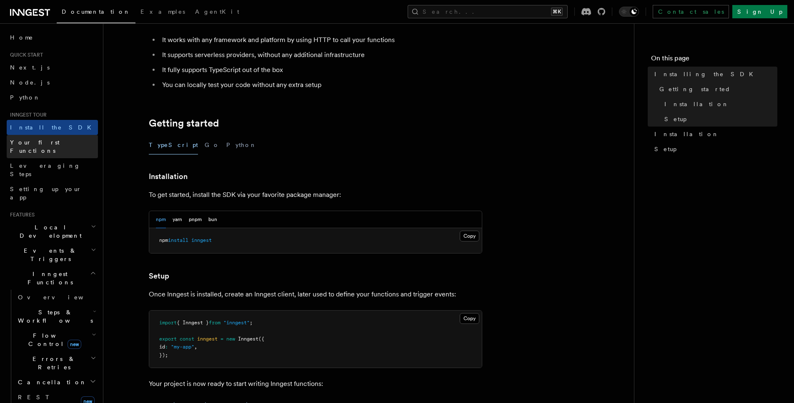
click at [50, 139] on span "Your first Functions" at bounding box center [35, 146] width 50 height 15
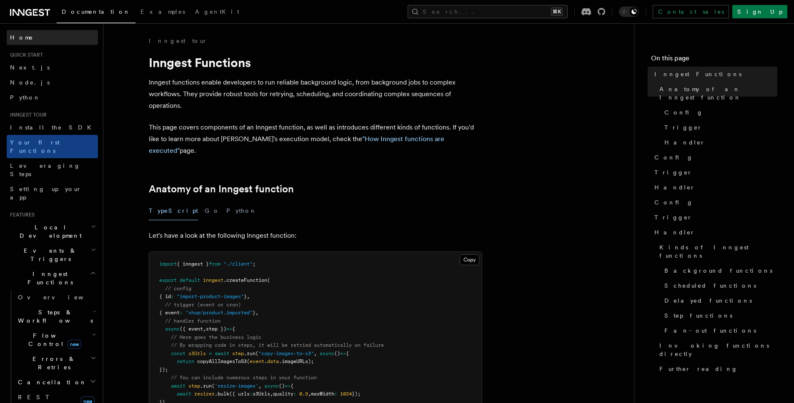
click at [30, 35] on link "Home" at bounding box center [52, 37] width 91 height 15
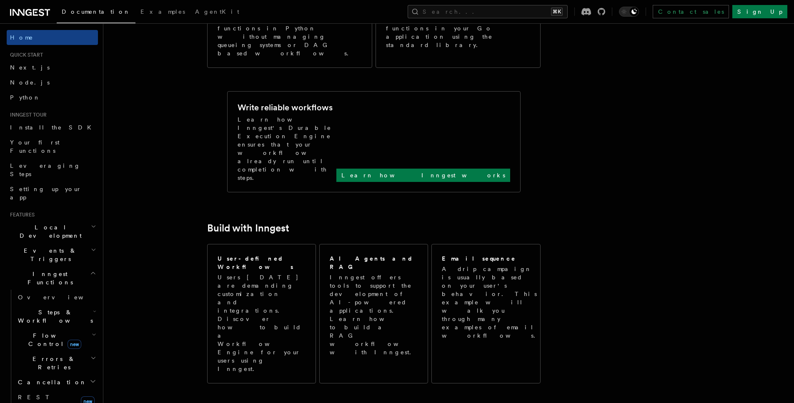
scroll to position [379, 0]
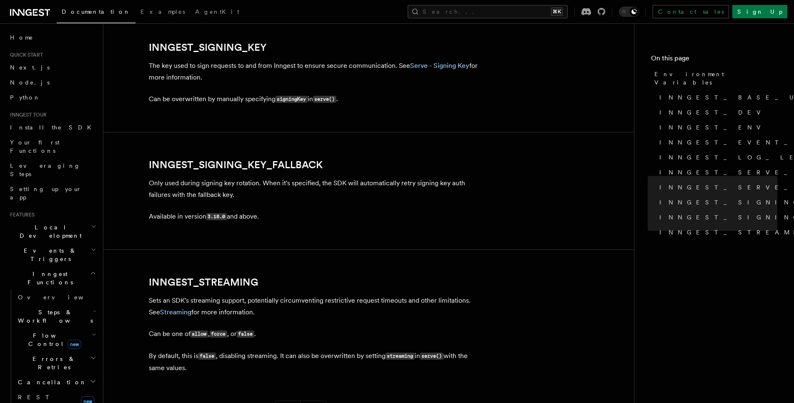
scroll to position [1464, 0]
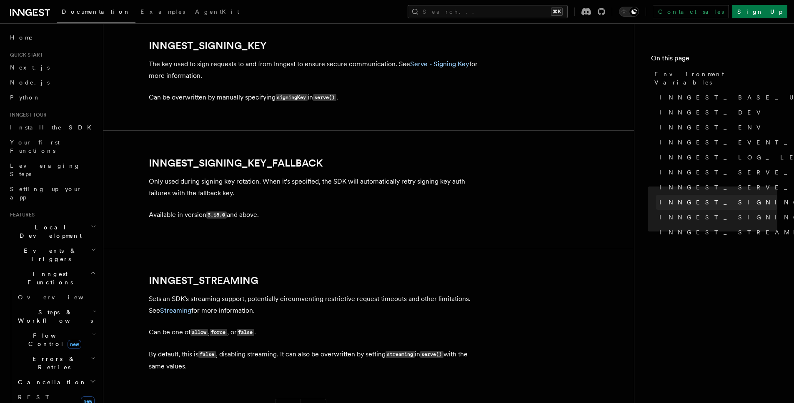
click at [720, 198] on span "INNGEST_SIGNING_KEY" at bounding box center [751, 202] width 185 height 8
click at [455, 61] on link "Serve - Signing Key" at bounding box center [439, 64] width 59 height 8
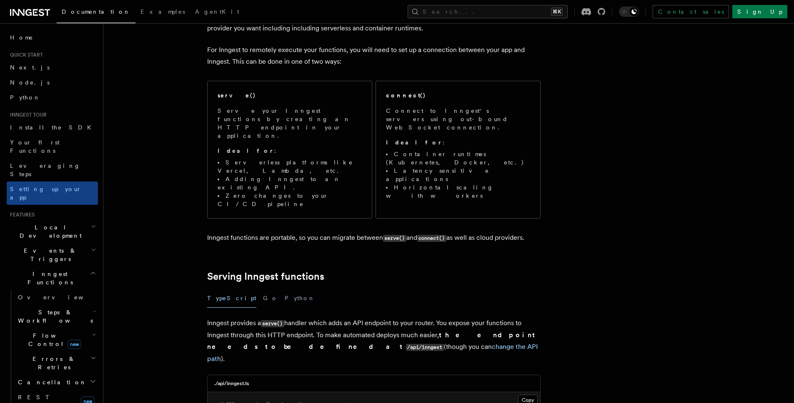
scroll to position [161, 0]
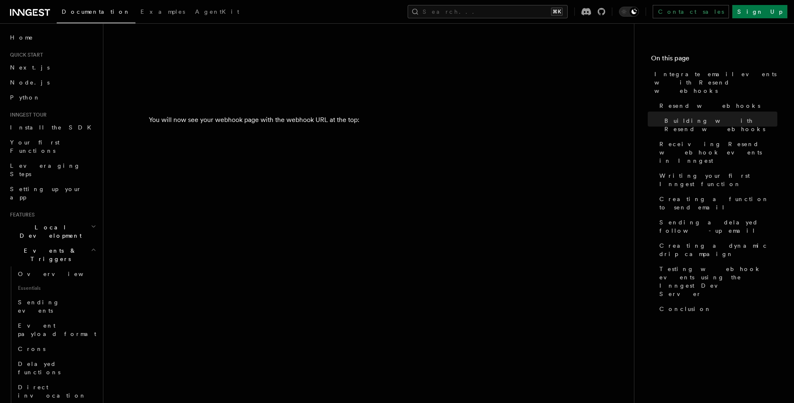
scroll to position [1505, 0]
